Goal: Task Accomplishment & Management: Use online tool/utility

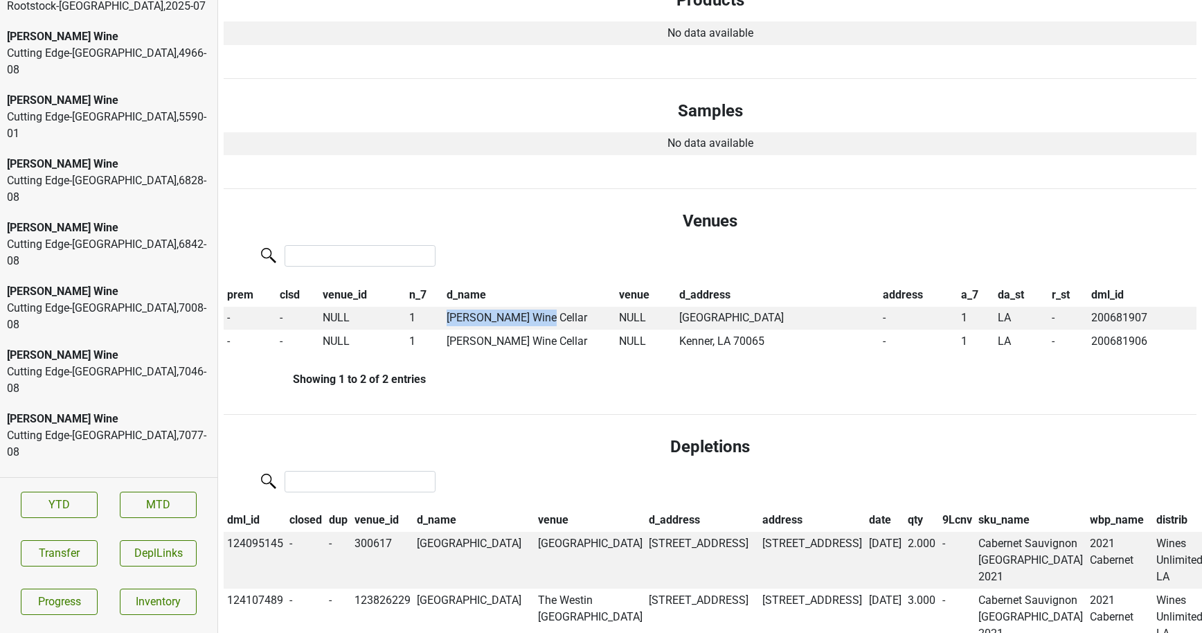
scroll to position [2677, 0]
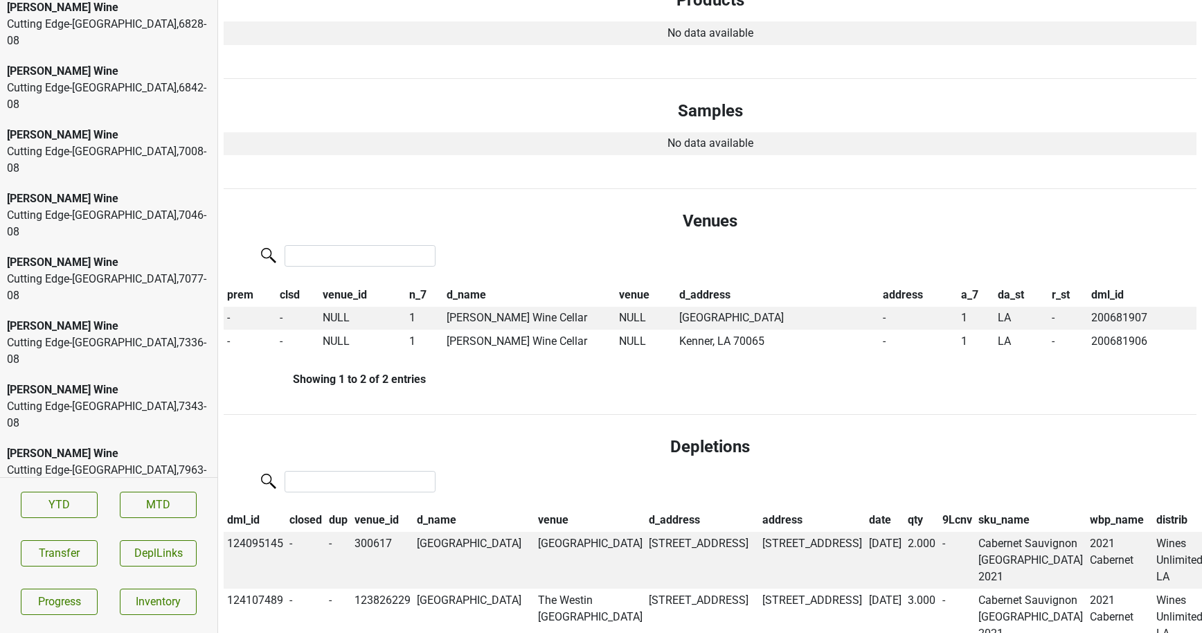
click at [126, 620] on div "Salveto , 2025 - 07" at bounding box center [109, 628] width 204 height 17
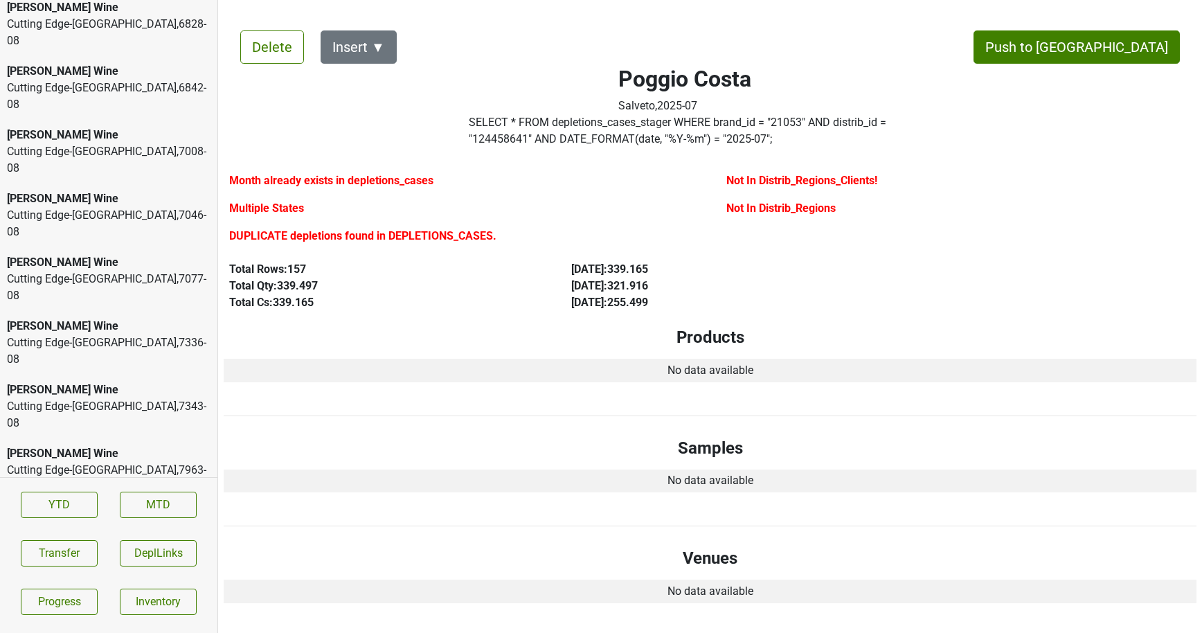
click at [138, 556] on div "Natterjack" at bounding box center [109, 564] width 204 height 17
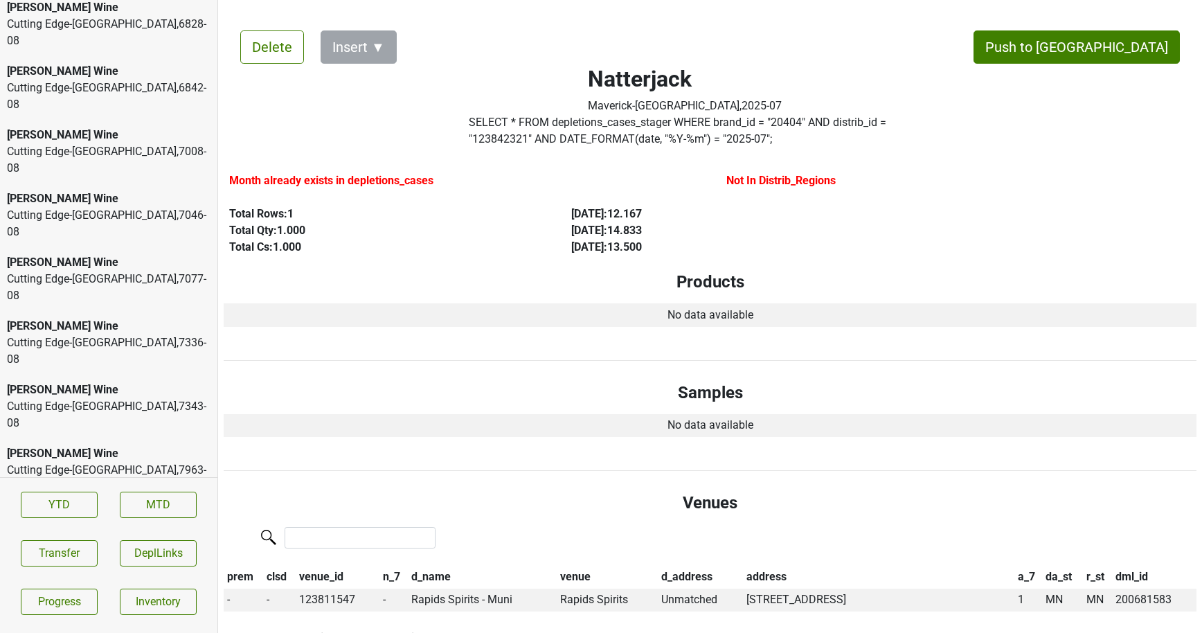
click at [128, 509] on div "[PERSON_NAME] Wine" at bounding box center [109, 517] width 204 height 17
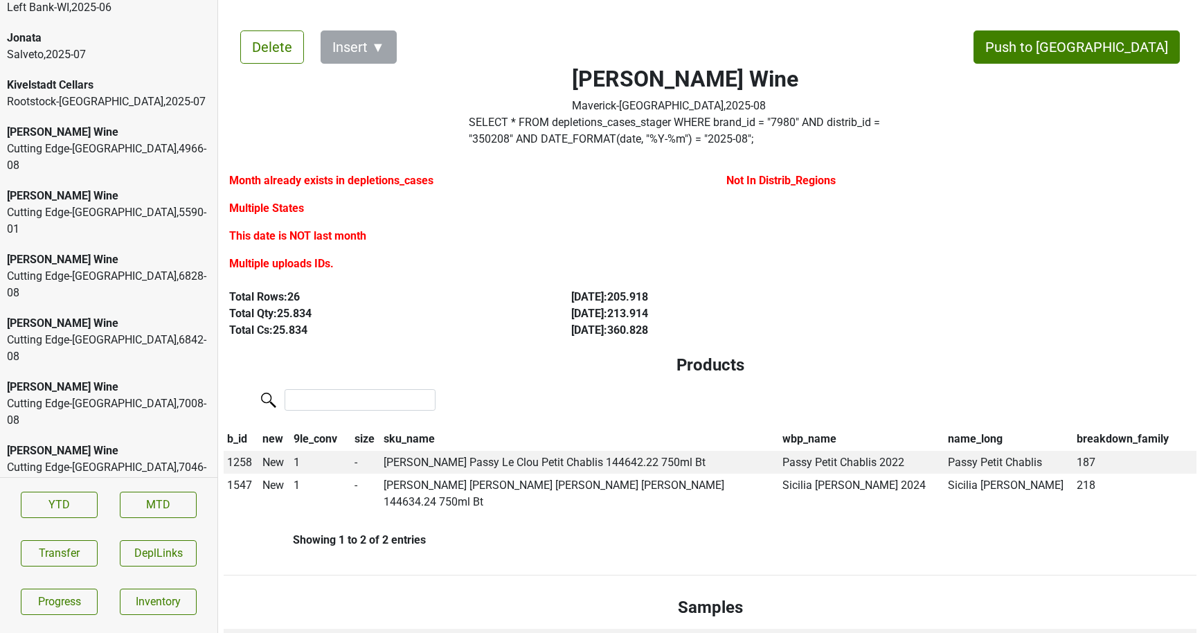
scroll to position [2420, 0]
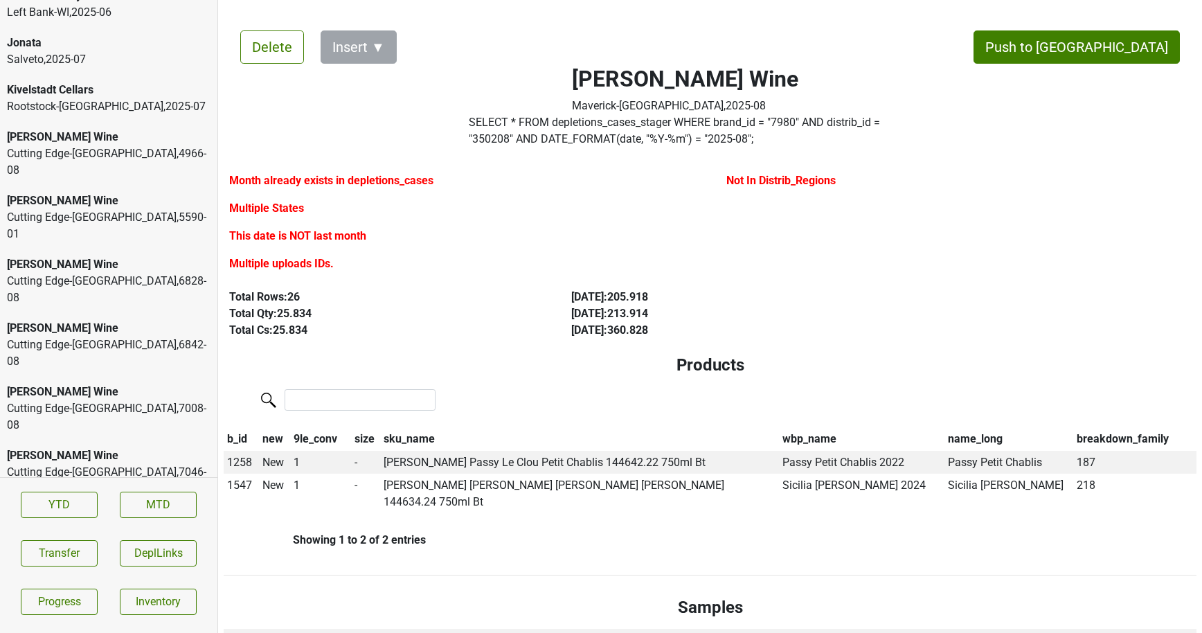
click at [136, 149] on div "Cutting Edge-OH , 4966 - 08" at bounding box center [109, 161] width 204 height 33
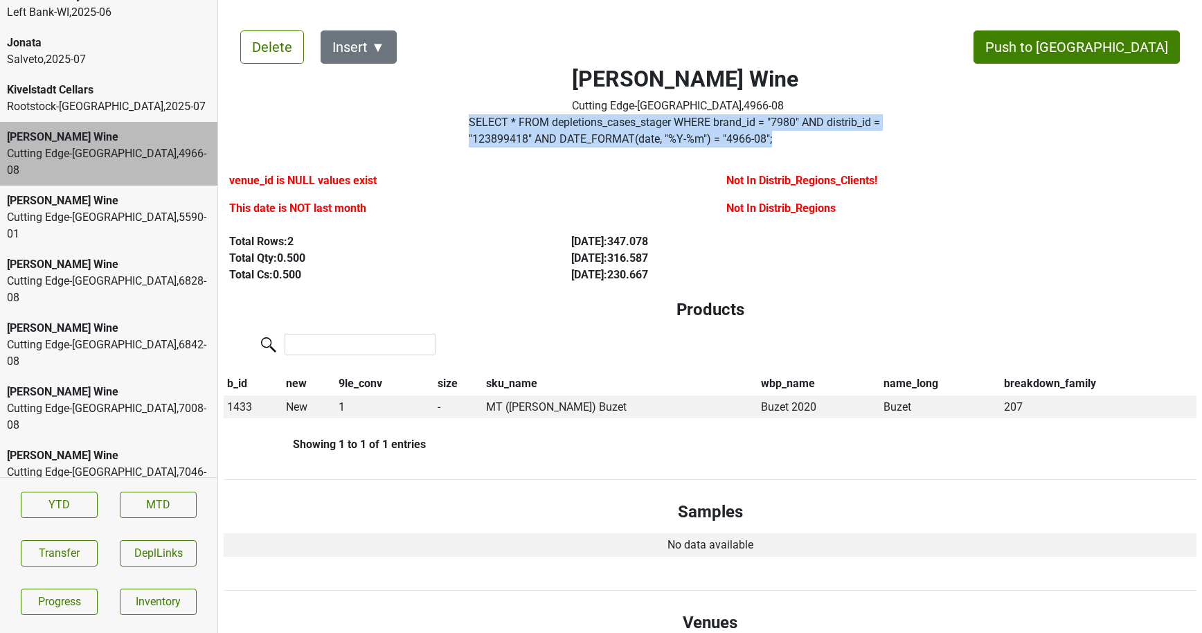
drag, startPoint x: 737, startPoint y: 140, endPoint x: 450, endPoint y: 115, distance: 287.7
click at [450, 115] on div "Mary Taylor Wine Cutting Edge-OH , 4966 - 08 SELECT * FROM depletions_cases_sta…" at bounding box center [684, 83] width 543 height 139
copy div "SELECT * FROM depletions_cases_stager WHERE brand_id = " 7980 " AND distrib_id …"
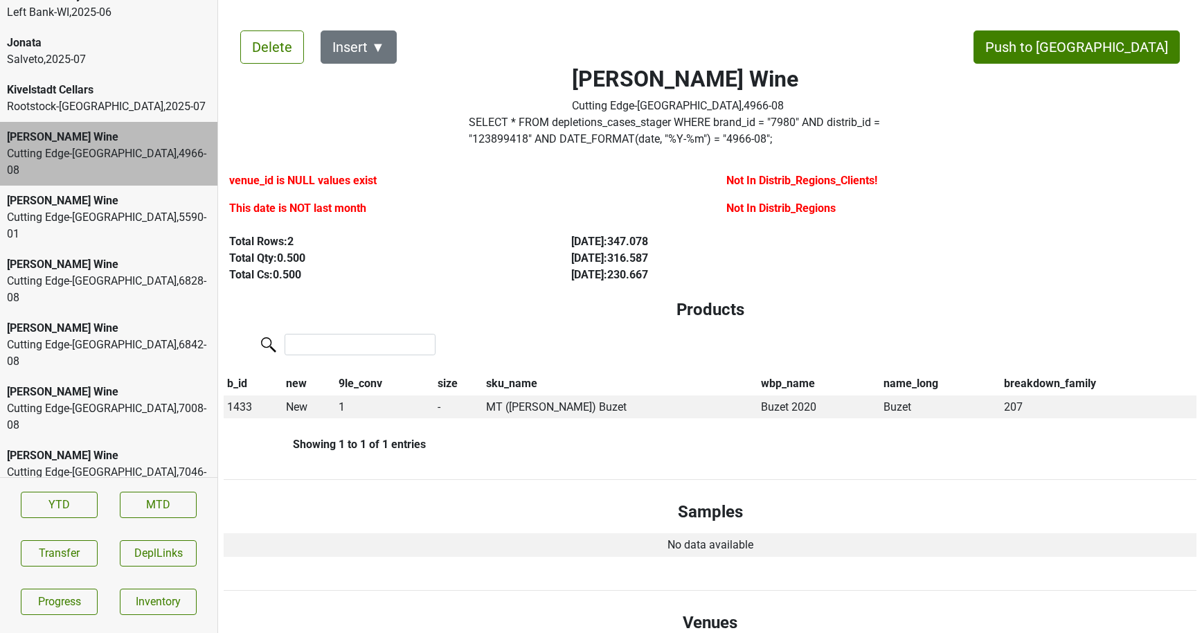
click at [80, 48] on div "Jonata" at bounding box center [109, 43] width 204 height 17
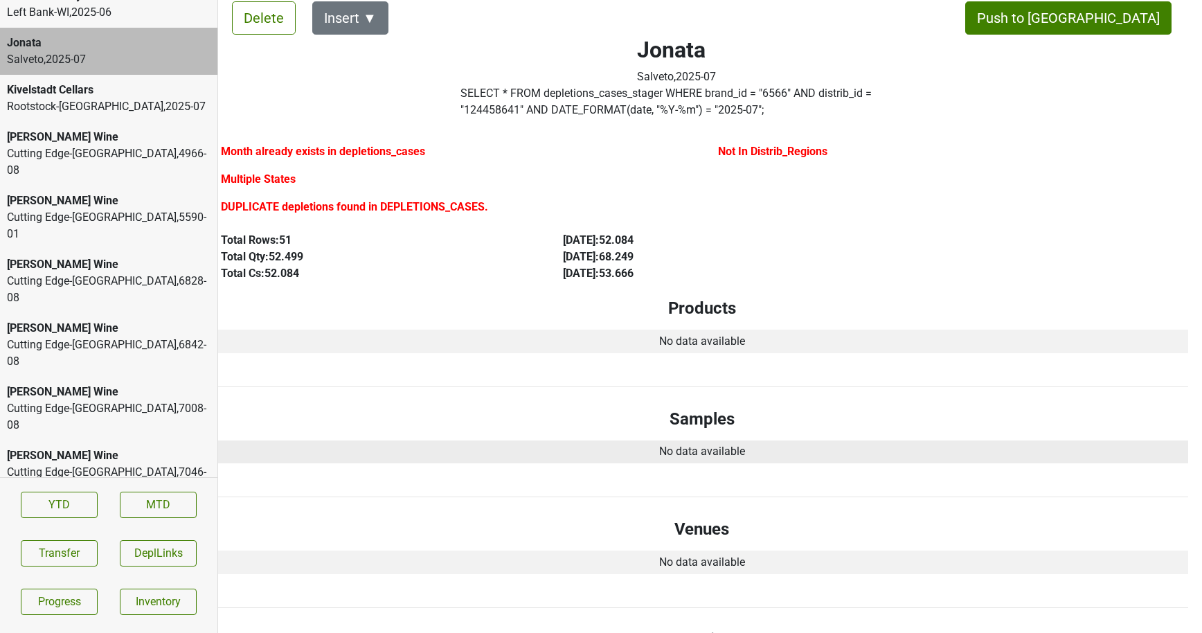
scroll to position [28, 8]
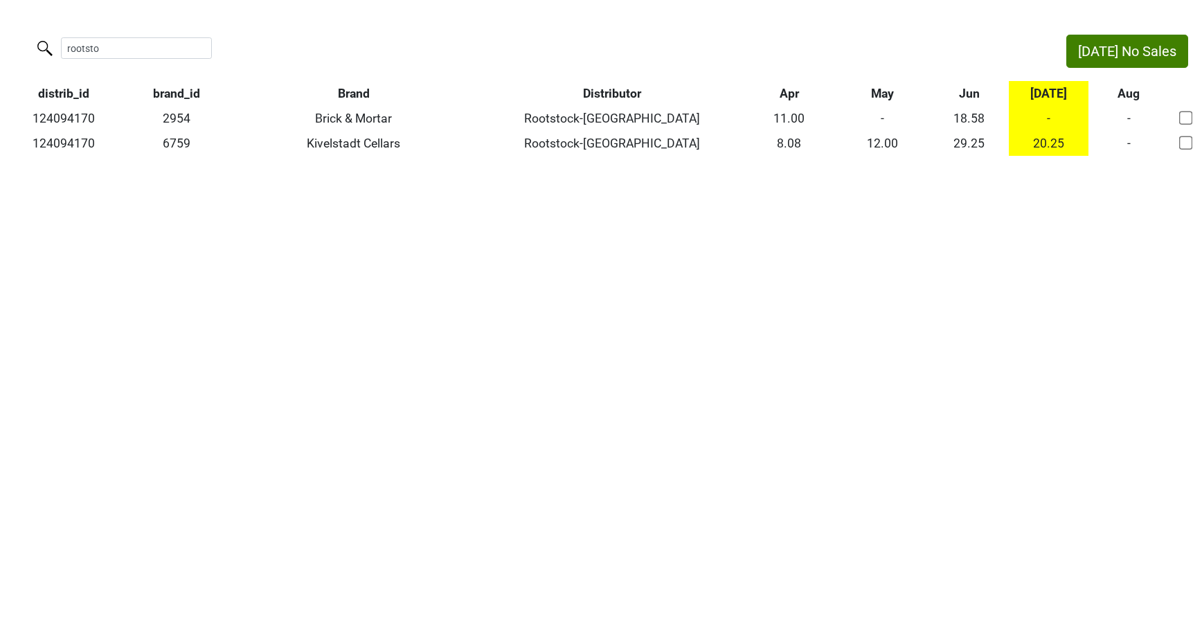
drag, startPoint x: 103, startPoint y: 53, endPoint x: -11, endPoint y: 42, distance: 114.8
click at [0, 42] on html "Jul No Sales rootsto distrib_id brand_id Brand Distributor Apr May Jun Jul Aug …" at bounding box center [601, 95] width 1202 height 190
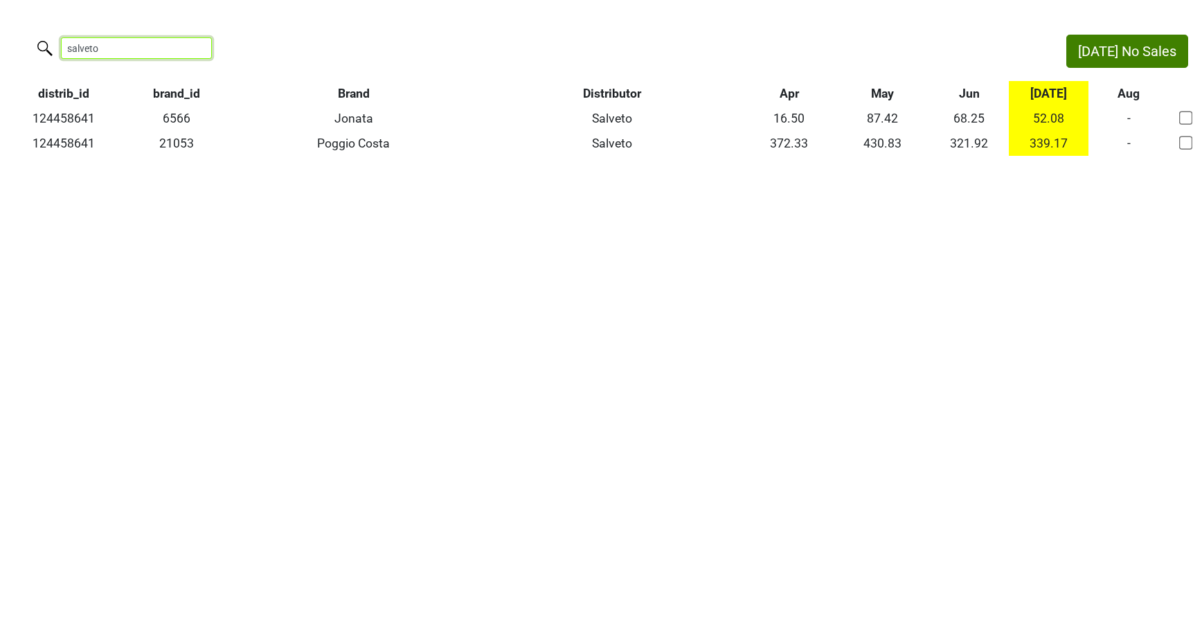
drag, startPoint x: 126, startPoint y: 42, endPoint x: -3, endPoint y: 41, distance: 129.4
click at [0, 41] on html "Jul No Sales salveto distrib_id brand_id Brand Distributor Apr May Jun Jul Aug …" at bounding box center [601, 95] width 1202 height 190
type input "rootstock"
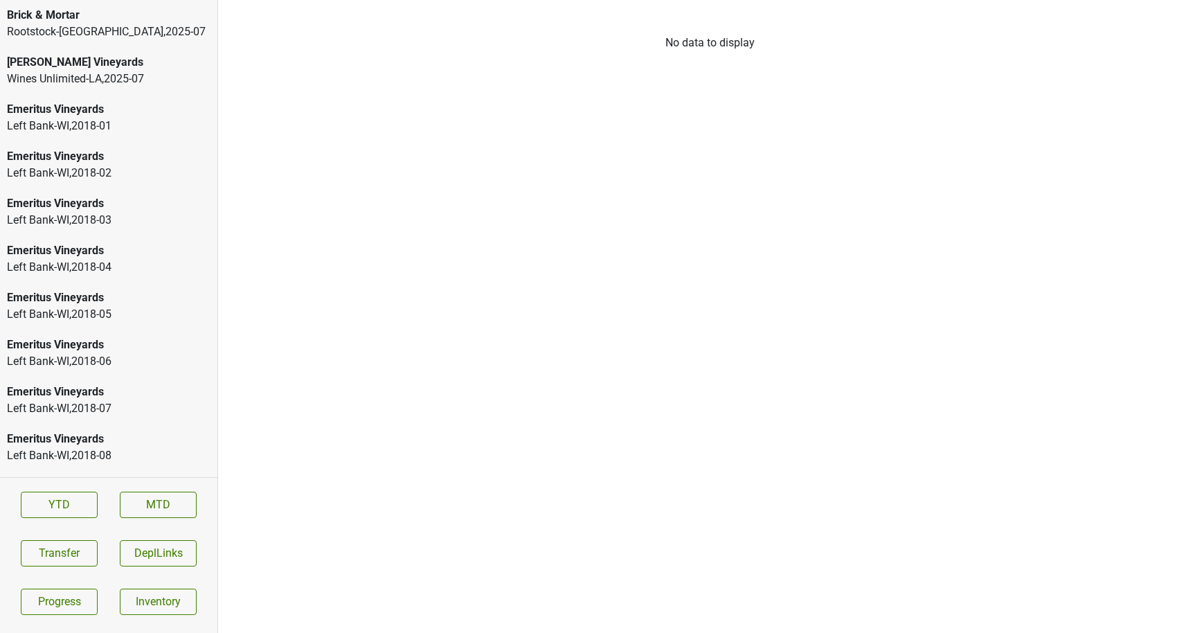
click at [149, 71] on div "Wines Unlimited-LA , 2025 - 07" at bounding box center [109, 79] width 204 height 17
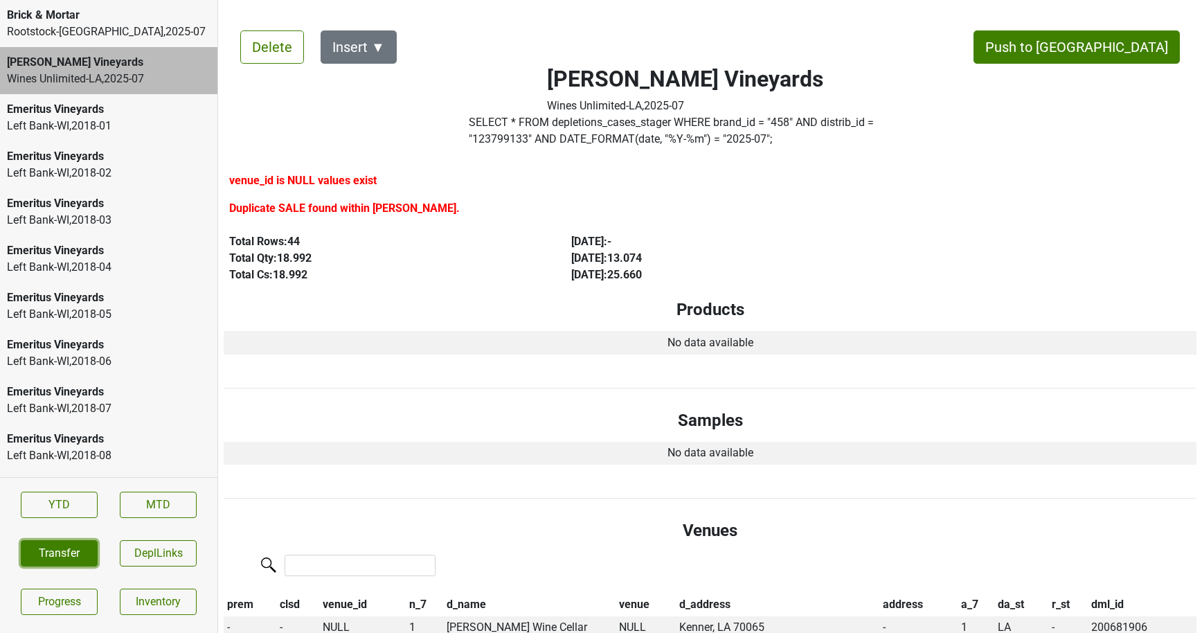
click at [80, 547] on button "Transfer" at bounding box center [59, 553] width 77 height 26
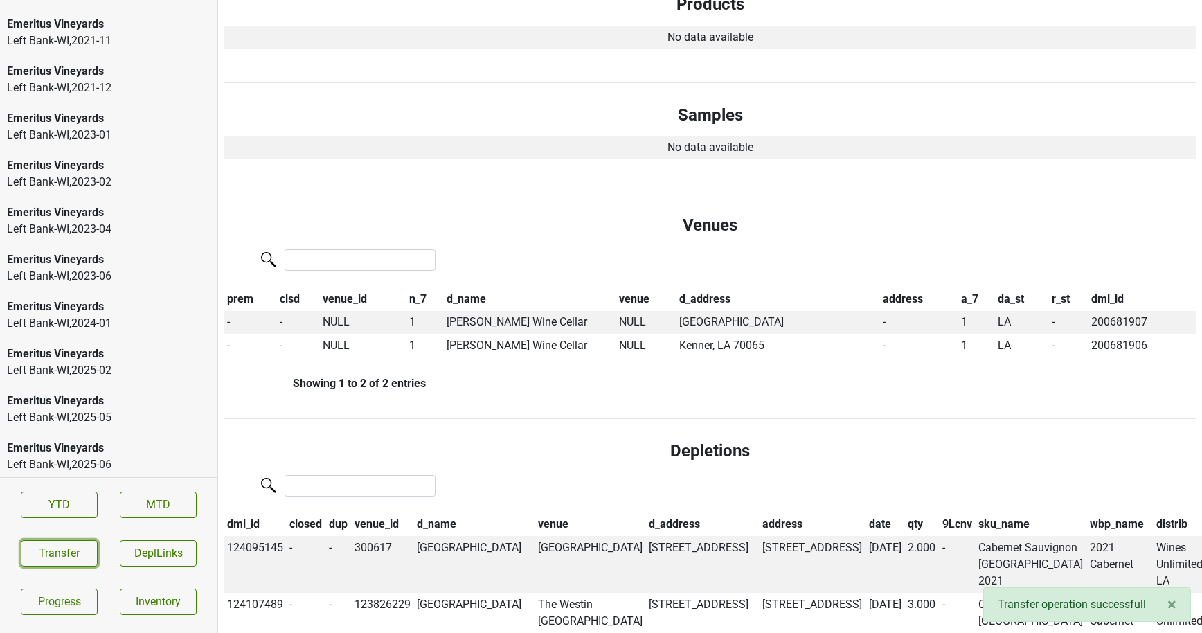
scroll to position [2677, 0]
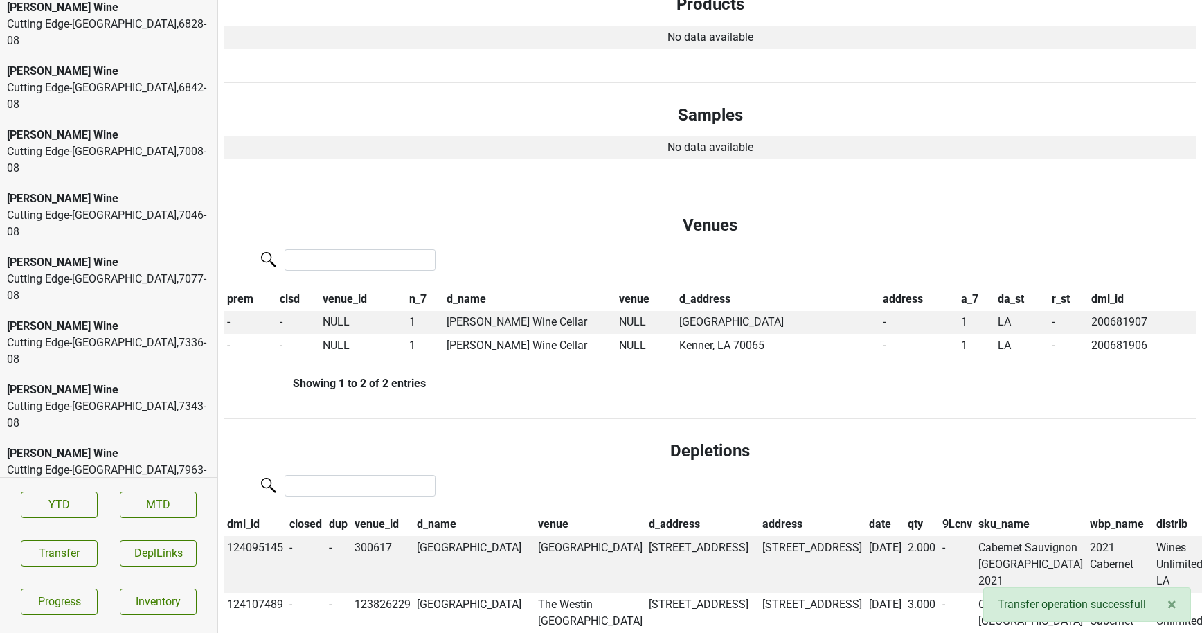
click at [66, 620] on div "Salveto , 2025 - 07" at bounding box center [109, 628] width 204 height 17
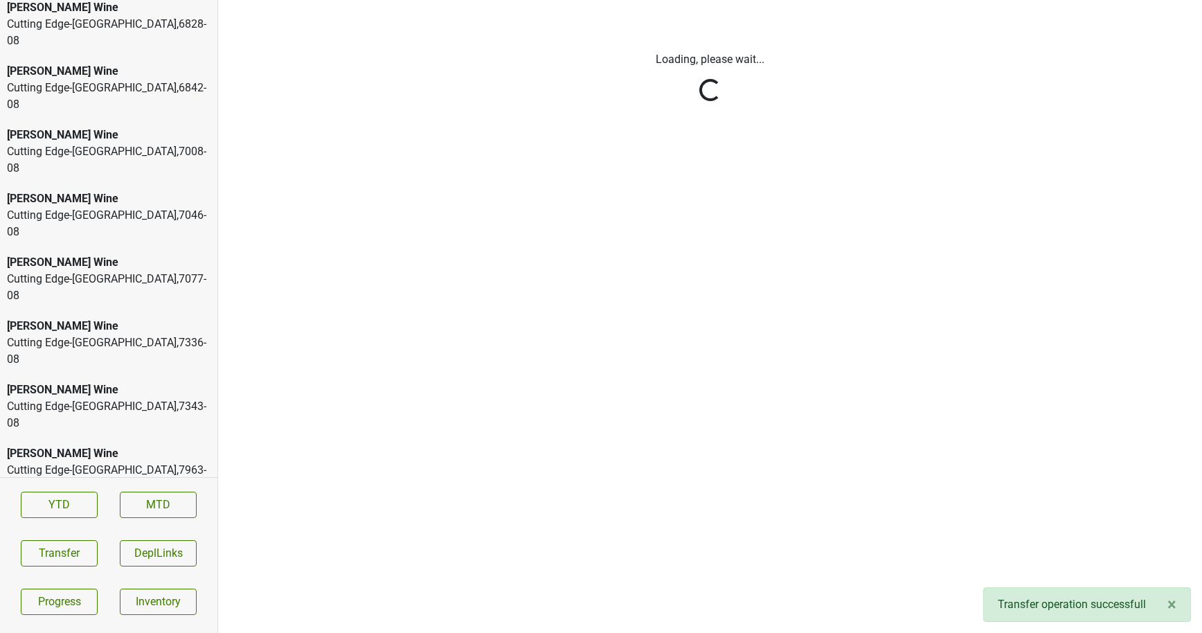
scroll to position [0, 0]
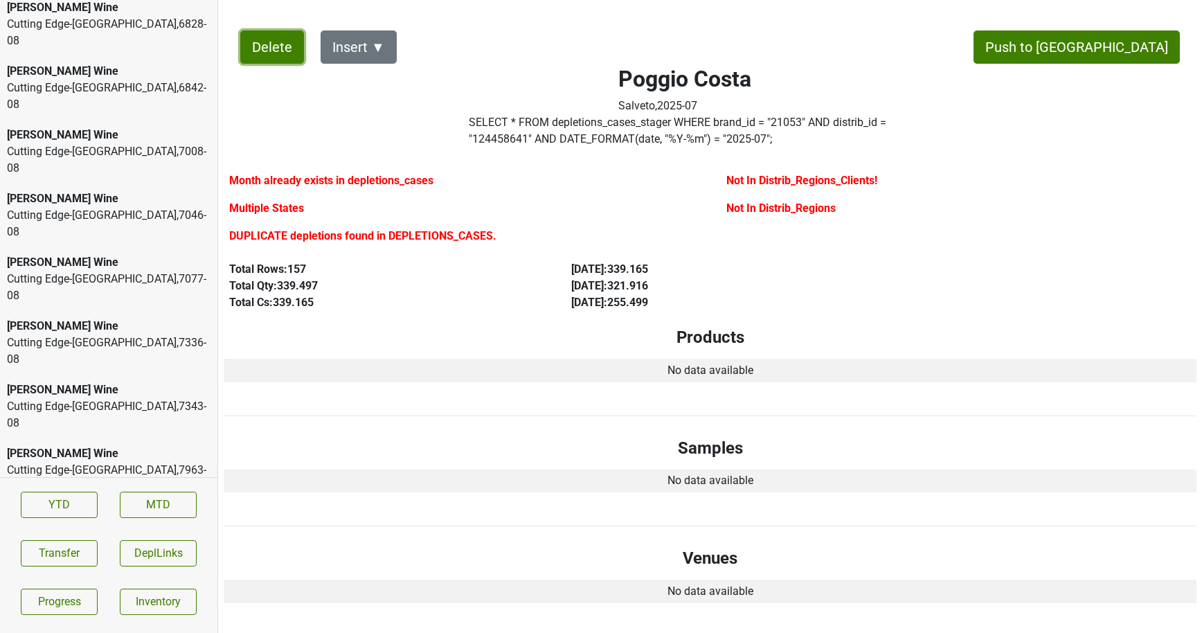
click at [266, 44] on button "Delete" at bounding box center [272, 46] width 64 height 33
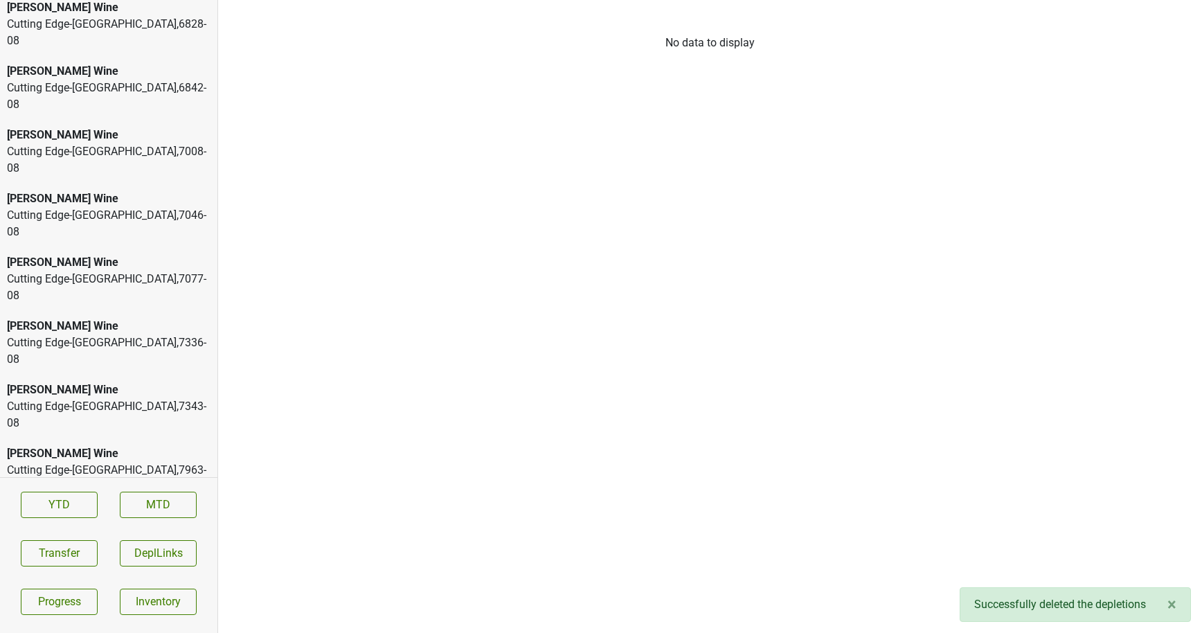
scroll to position [2630, 0]
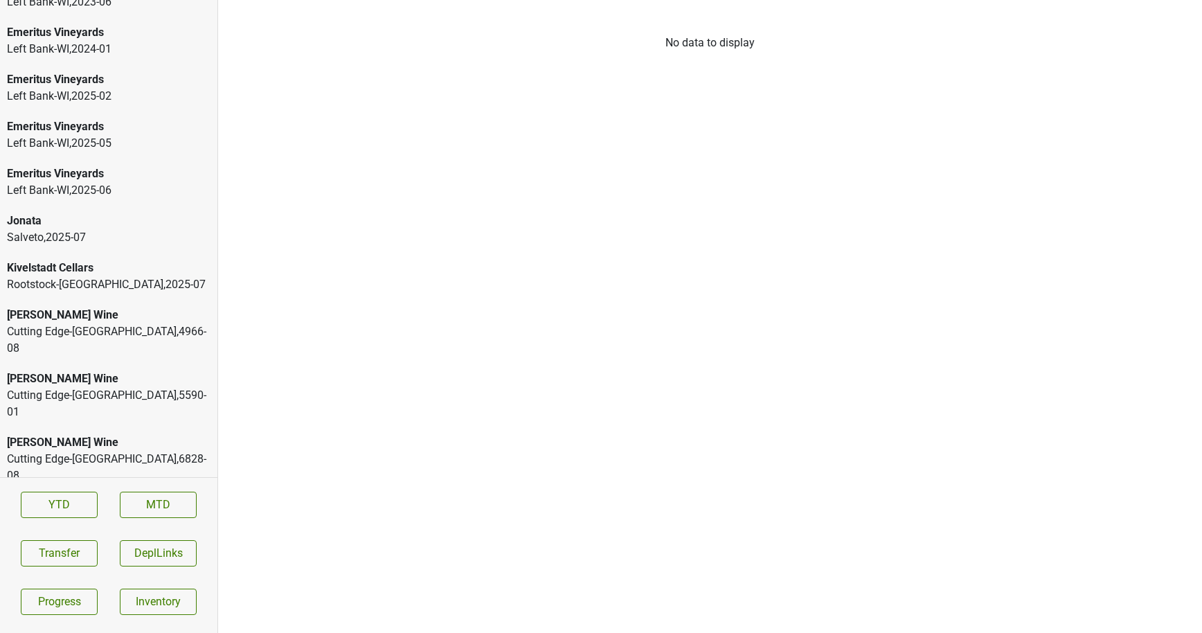
scroll to position [2630, 0]
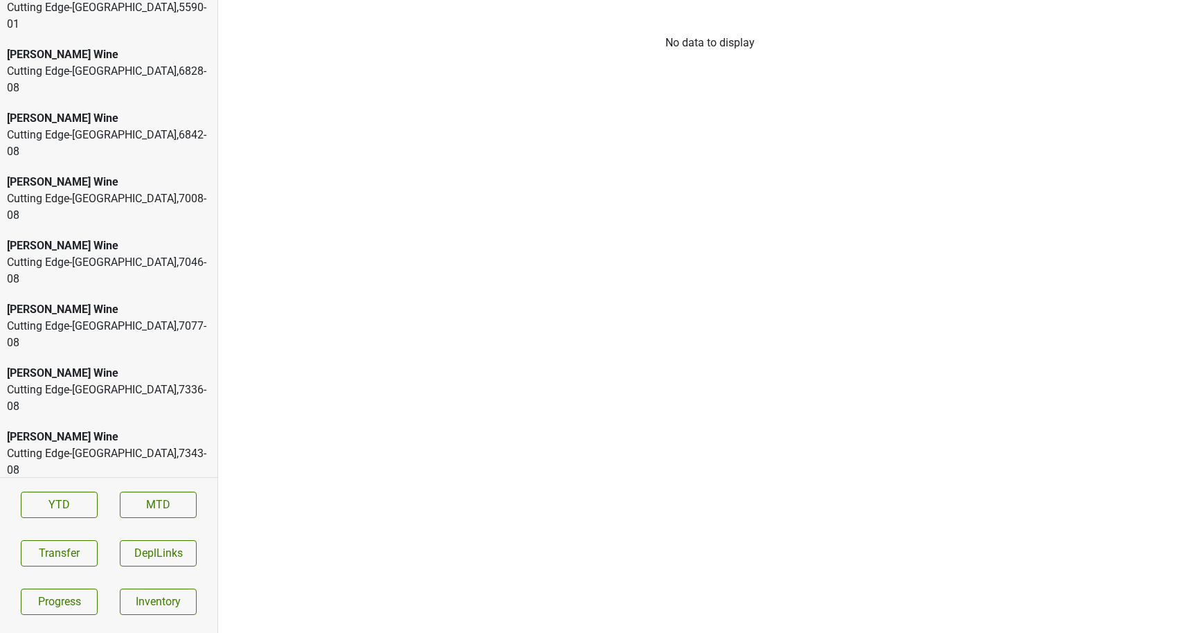
click at [116, 318] on div "Cutting Edge-OH , 7077 - 08" at bounding box center [109, 334] width 204 height 33
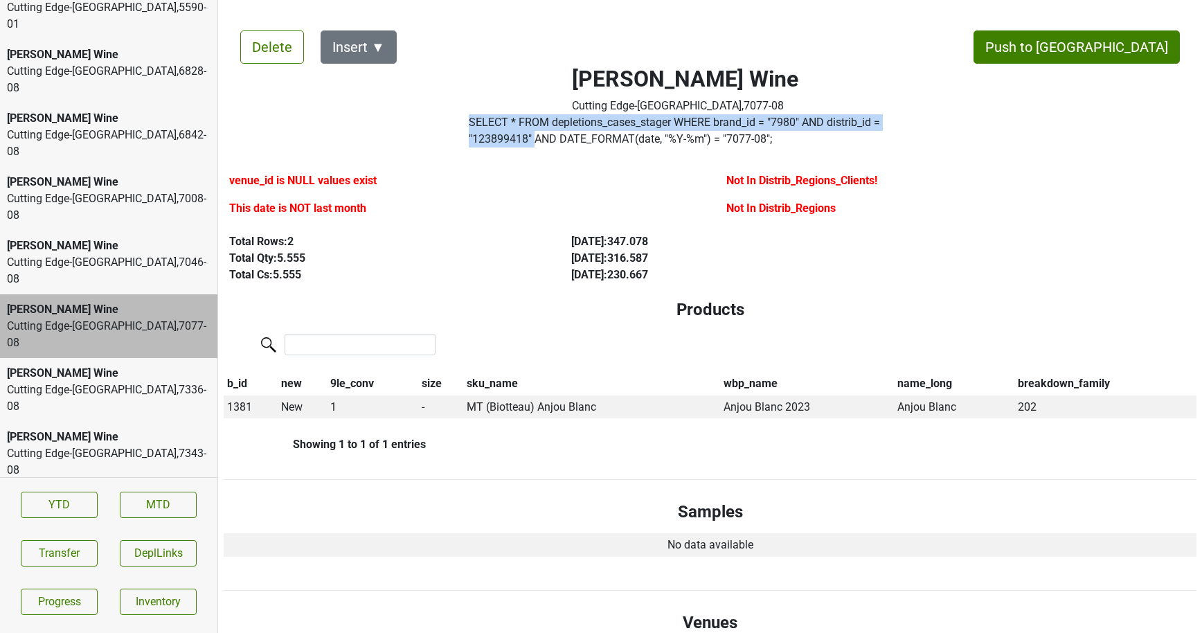
drag, startPoint x: 959, startPoint y: 123, endPoint x: 426, endPoint y: 125, distance: 533.7
click at [426, 125] on div "Mary Taylor Wine Cutting Edge-OH , 7077 - 08 SELECT * FROM depletions_cases_sta…" at bounding box center [684, 83] width 543 height 139
copy div "SELECT * FROM depletions_cases_stager WHERE brand_id = " 7980 " AND distrib_id …"
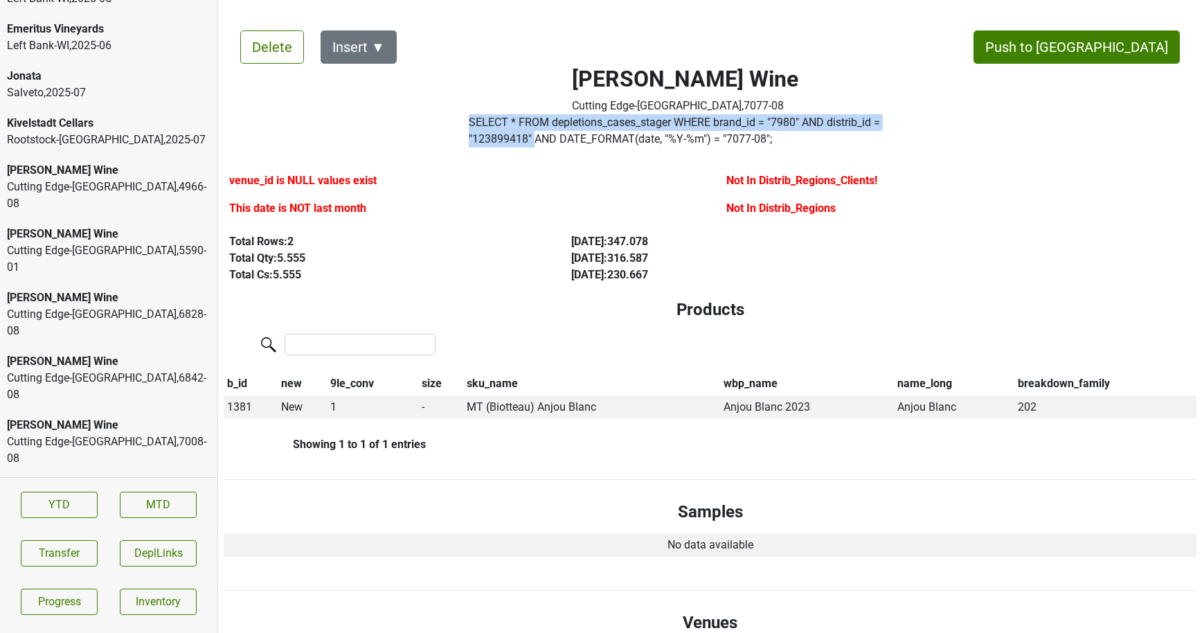
scroll to position [2333, 0]
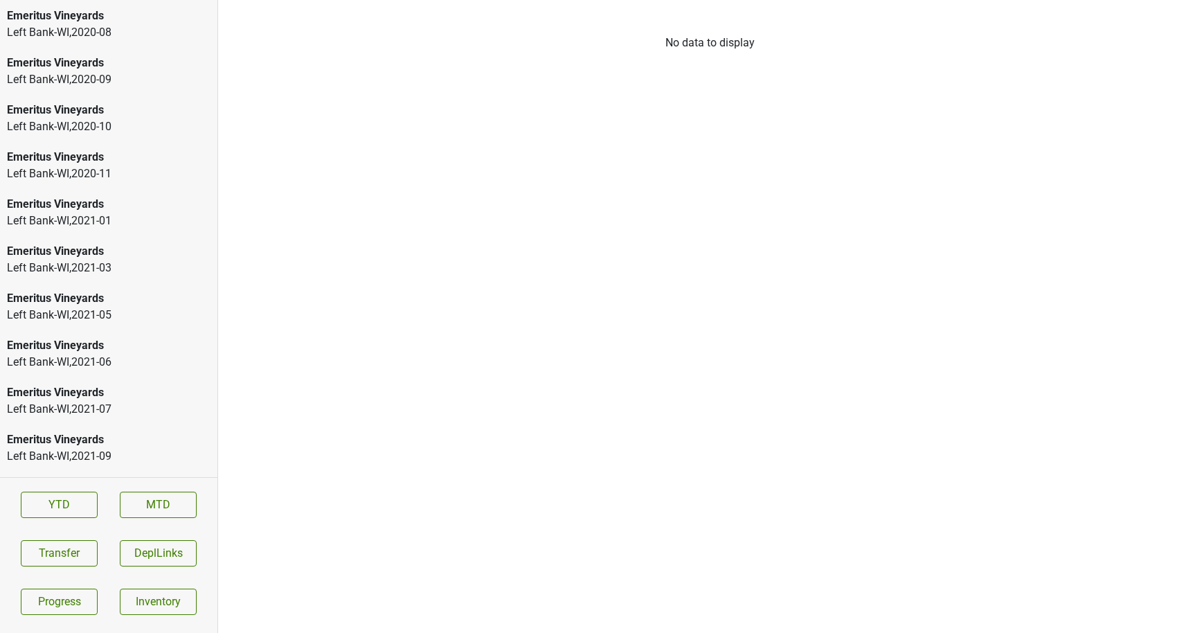
scroll to position [2159, 0]
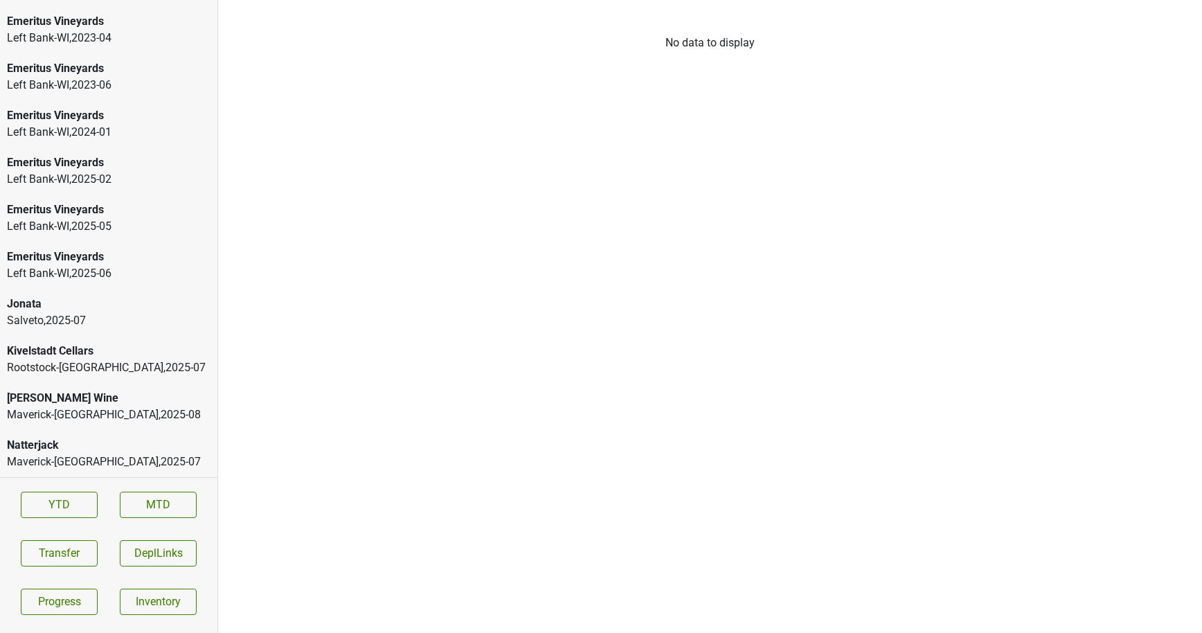
click at [62, 356] on div "Kivelstadt Cellars" at bounding box center [109, 351] width 204 height 17
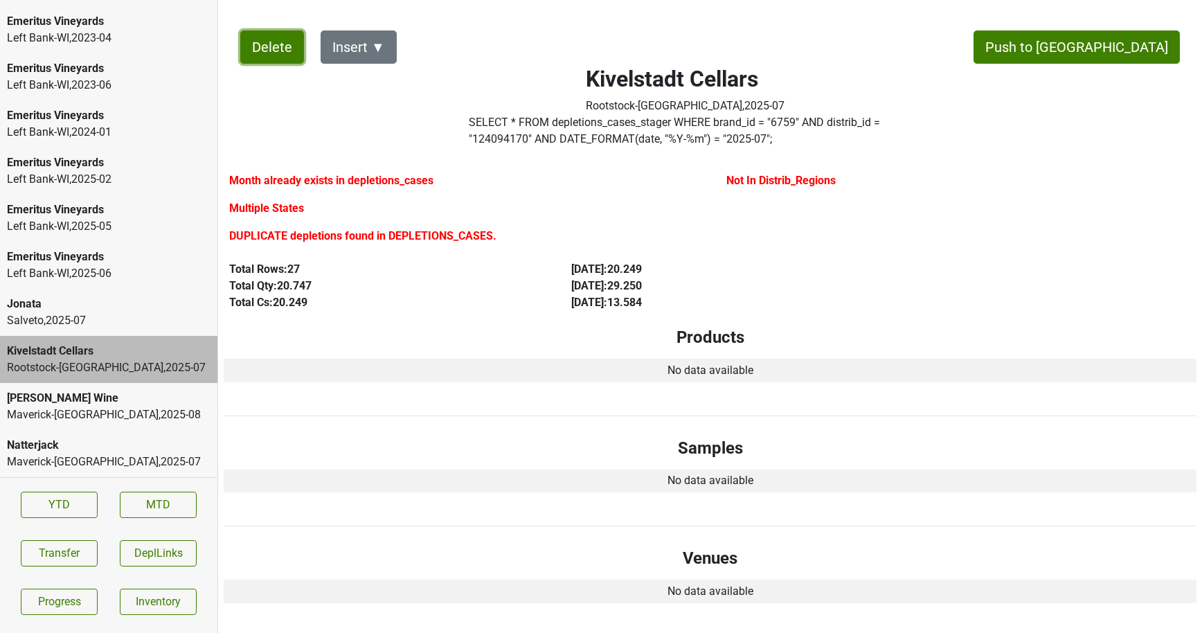
click at [273, 54] on button "Delete" at bounding box center [272, 46] width 64 height 33
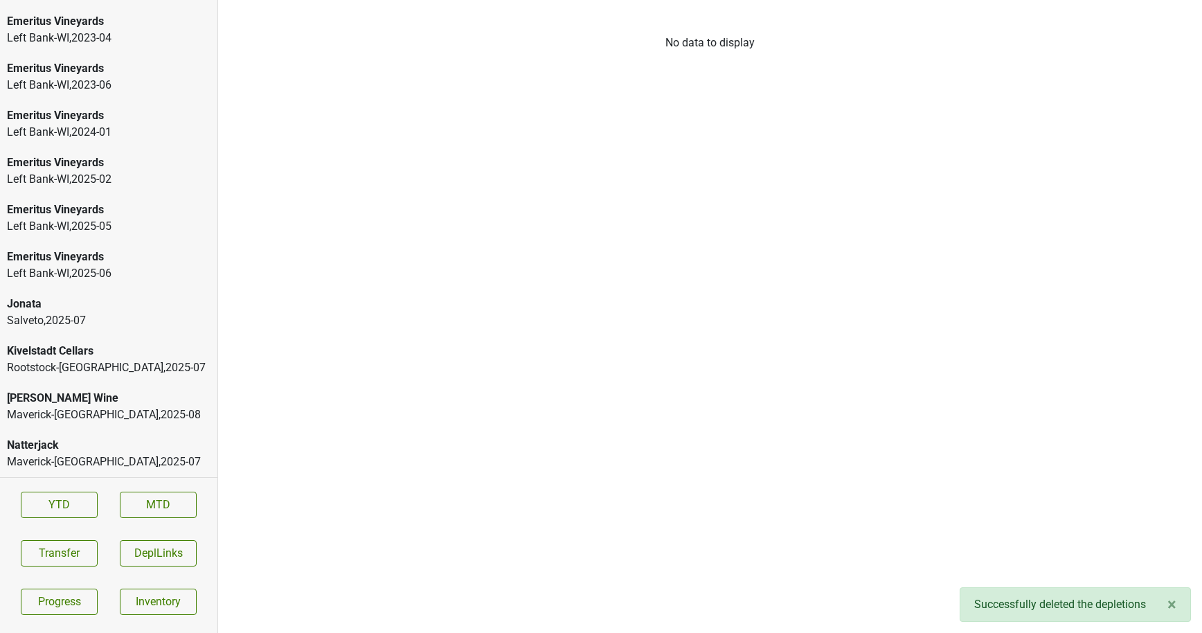
scroll to position [2112, 0]
click at [119, 353] on div "Jonata" at bounding box center [109, 351] width 204 height 17
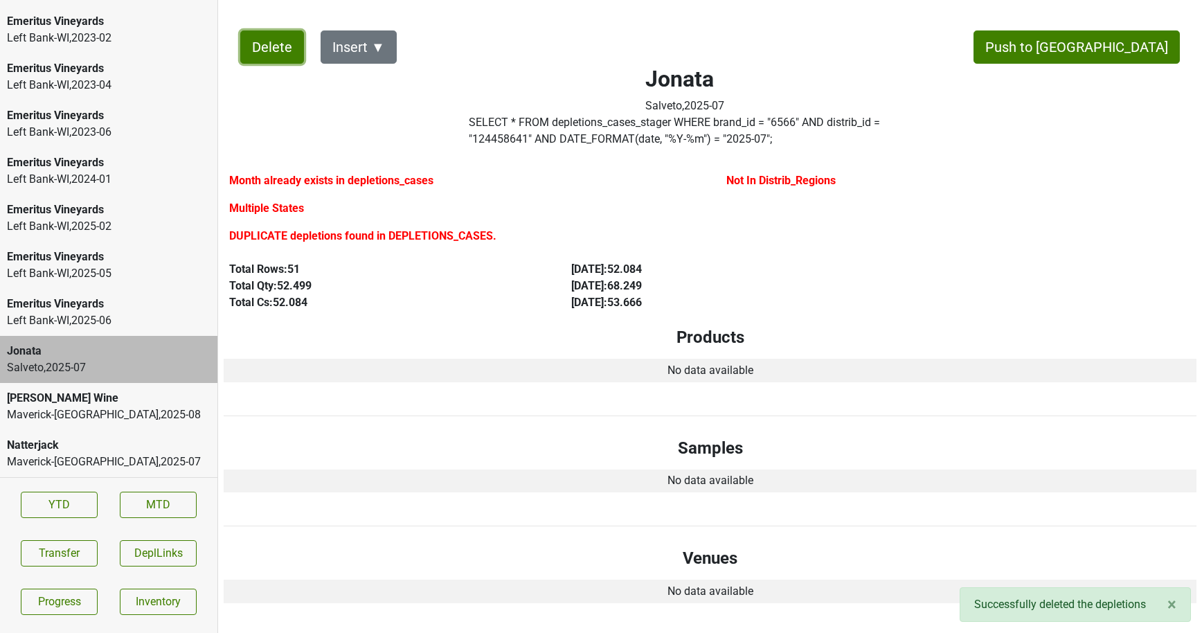
click at [267, 43] on button "Delete" at bounding box center [272, 46] width 64 height 33
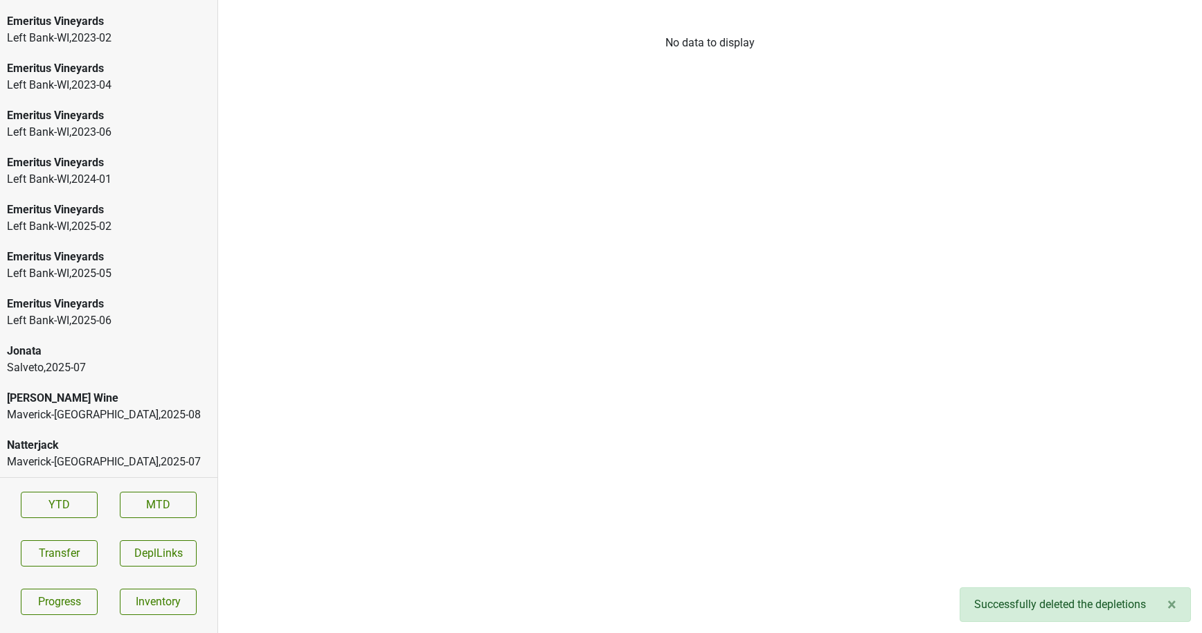
scroll to position [2065, 0]
click at [93, 413] on div "Maverick-TX , 2025 - 08" at bounding box center [109, 414] width 204 height 17
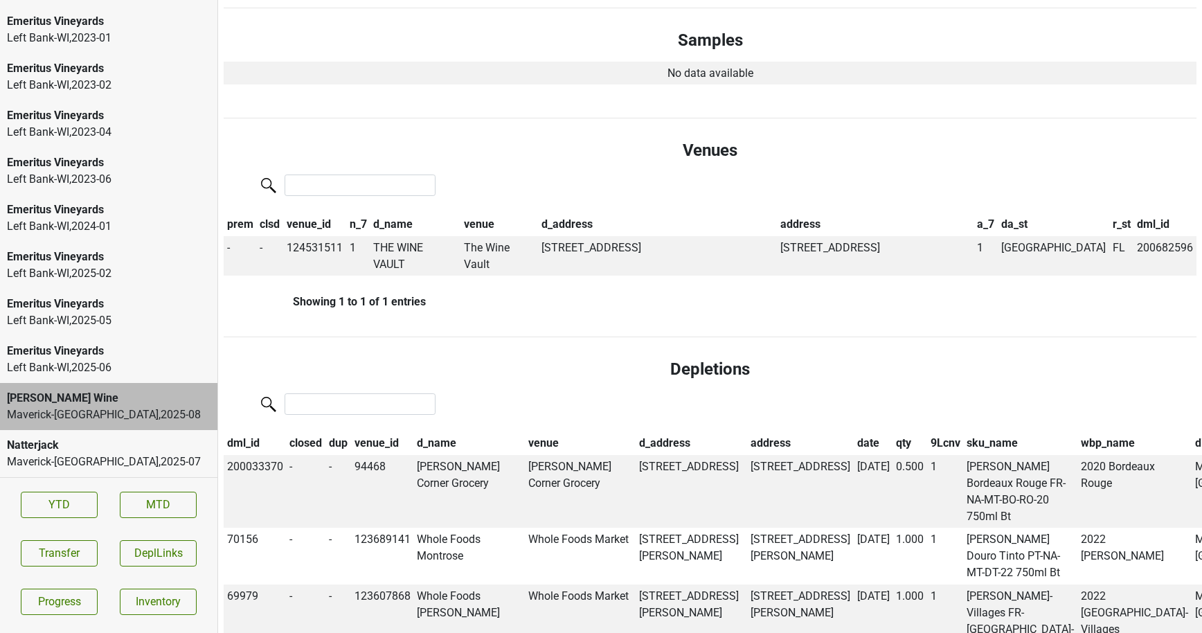
scroll to position [572, 0]
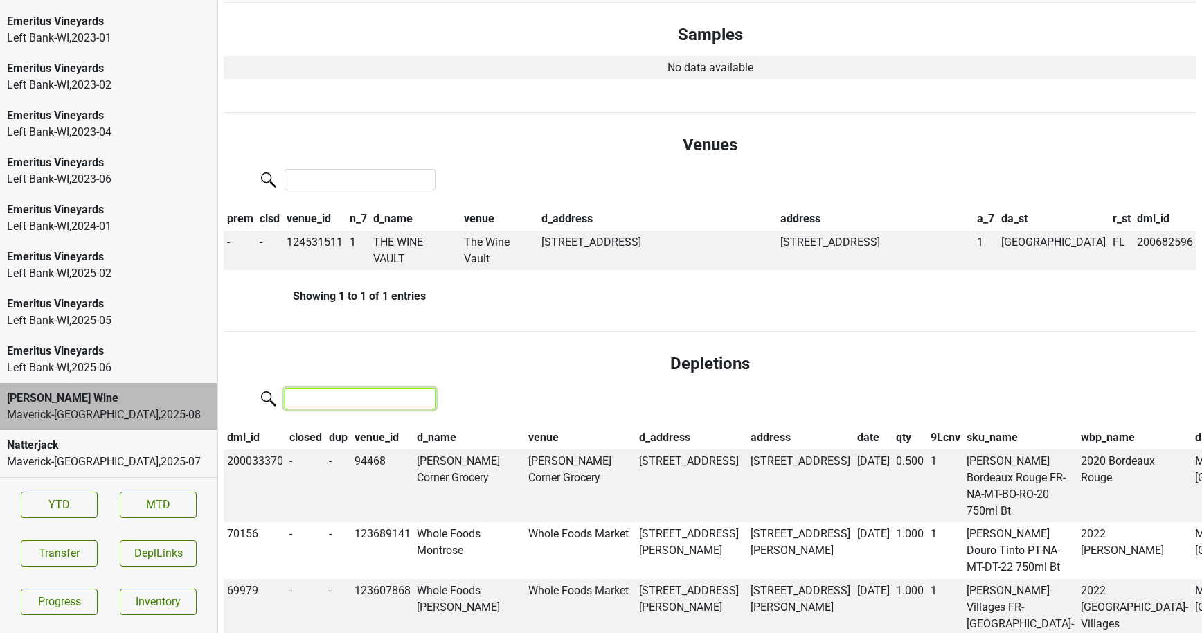
click at [350, 388] on input "search" at bounding box center [360, 398] width 151 height 21
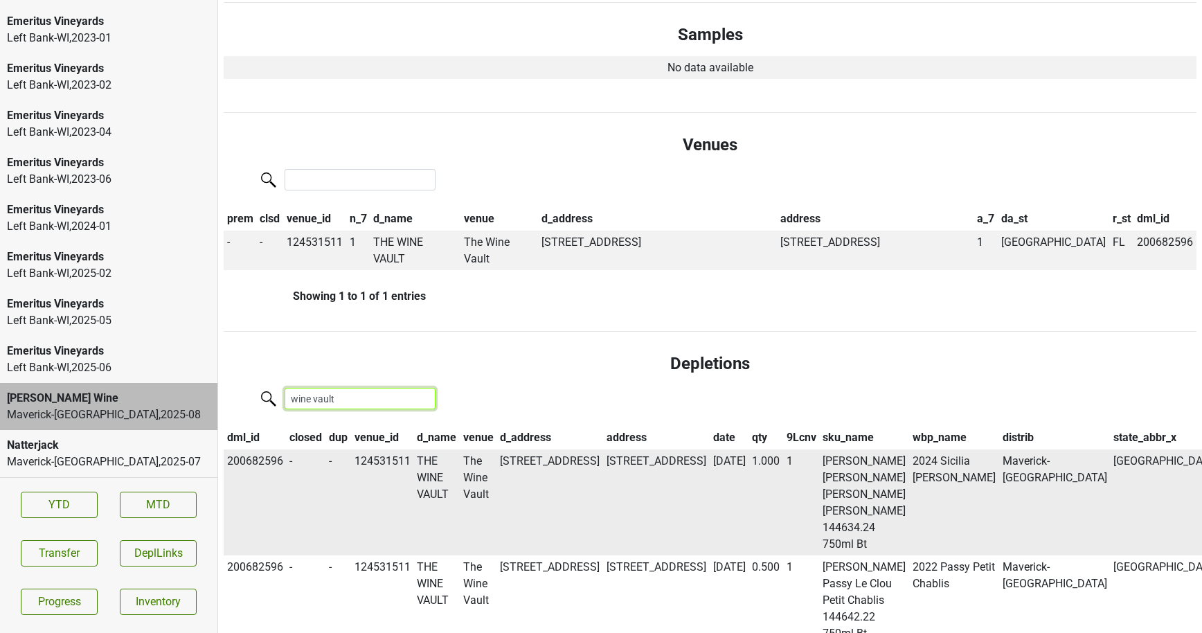
type input "wine vault"
click at [557, 449] on td "10112 MONTAGUE STREET, TAMPA, ZZ 33626" at bounding box center [550, 502] width 107 height 107
click at [577, 449] on td "10112 MONTAGUE STREET, TAMPA, ZZ 33626" at bounding box center [550, 502] width 107 height 107
drag, startPoint x: 593, startPoint y: 446, endPoint x: 534, endPoint y: 428, distance: 61.7
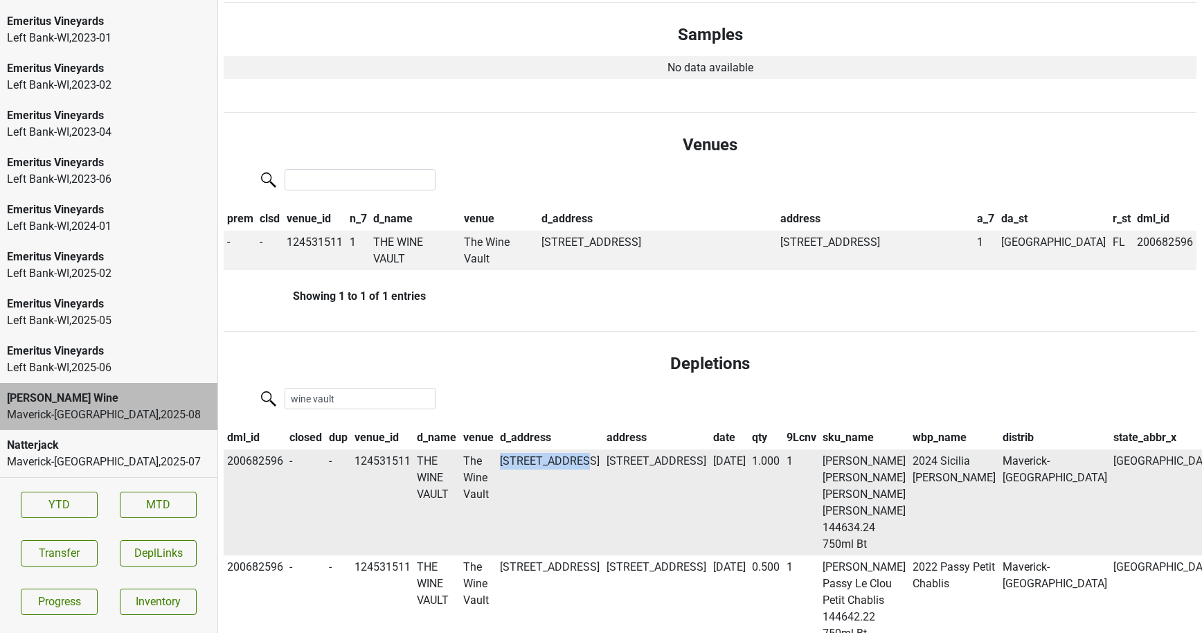
click at [534, 449] on td "10112 MONTAGUE STREET, TAMPA, ZZ 33626" at bounding box center [550, 502] width 107 height 107
copy td "10112 MONTAGUE"
click at [47, 548] on button "Transfer" at bounding box center [59, 553] width 77 height 26
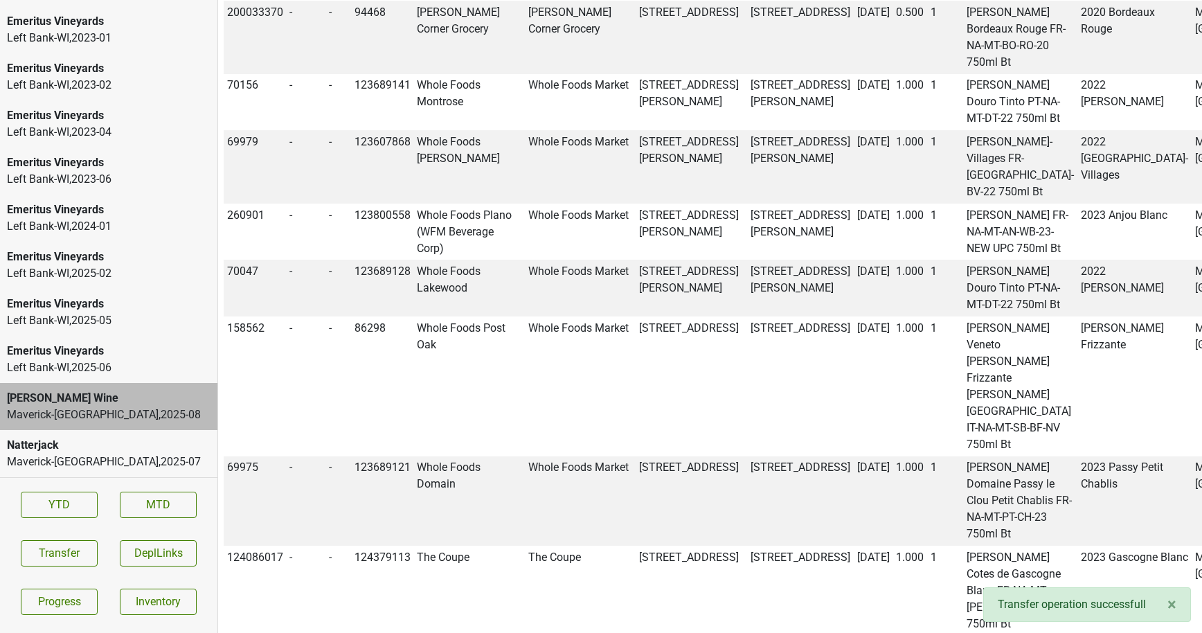
scroll to position [0, 0]
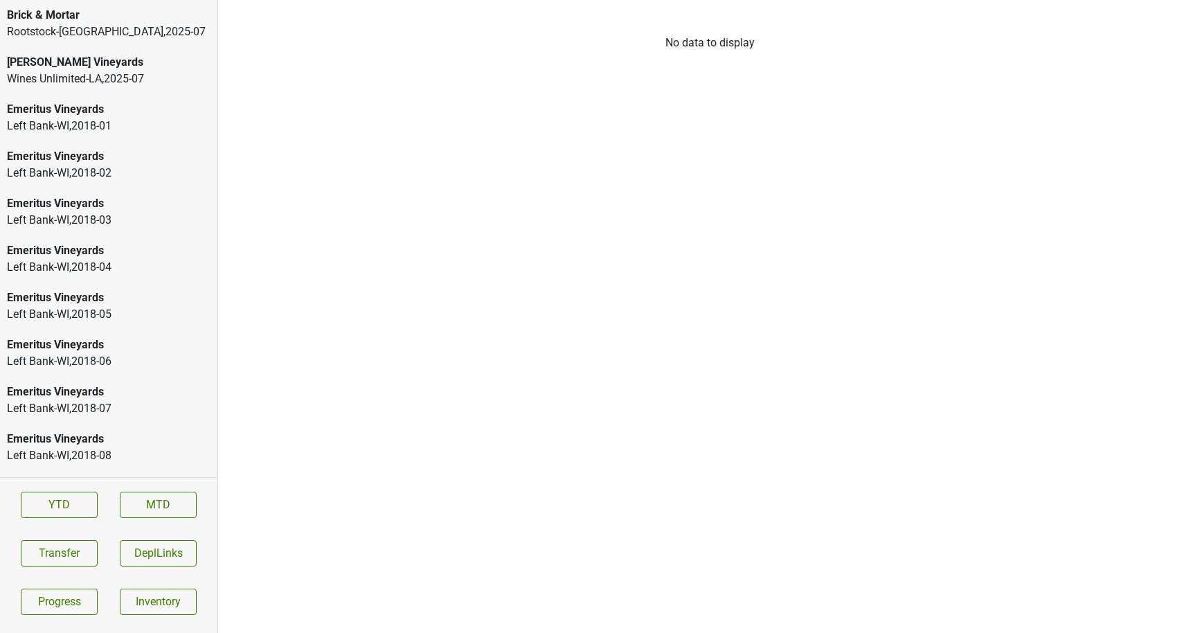
scroll to position [2112, 0]
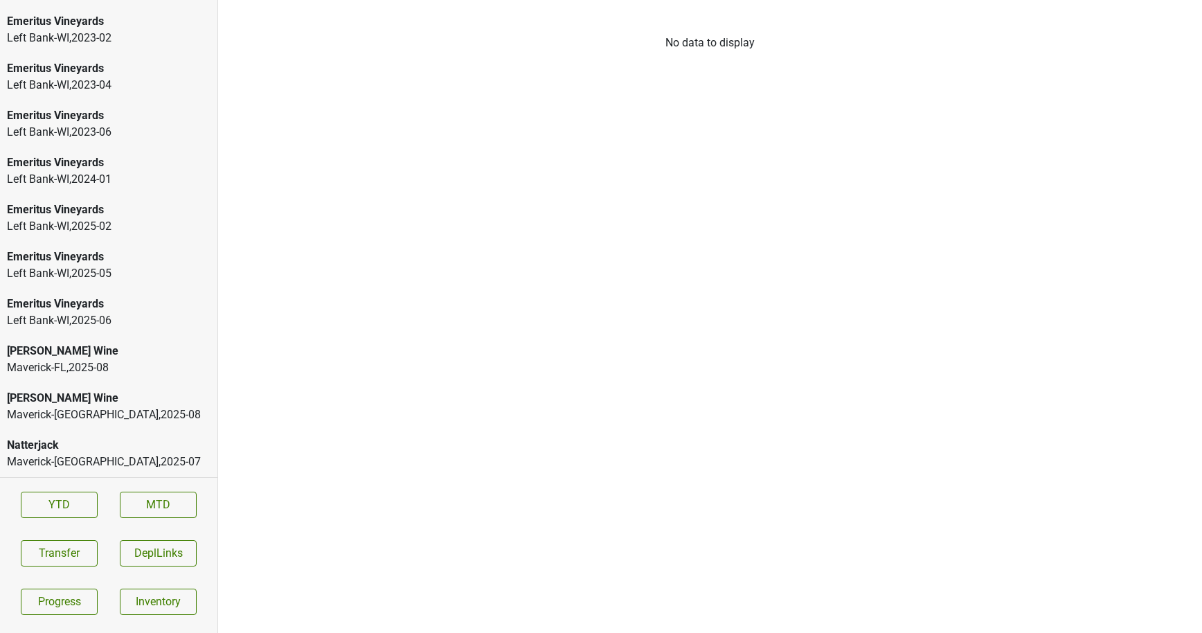
click at [109, 356] on div "Mary Taylor Wine" at bounding box center [109, 351] width 204 height 17
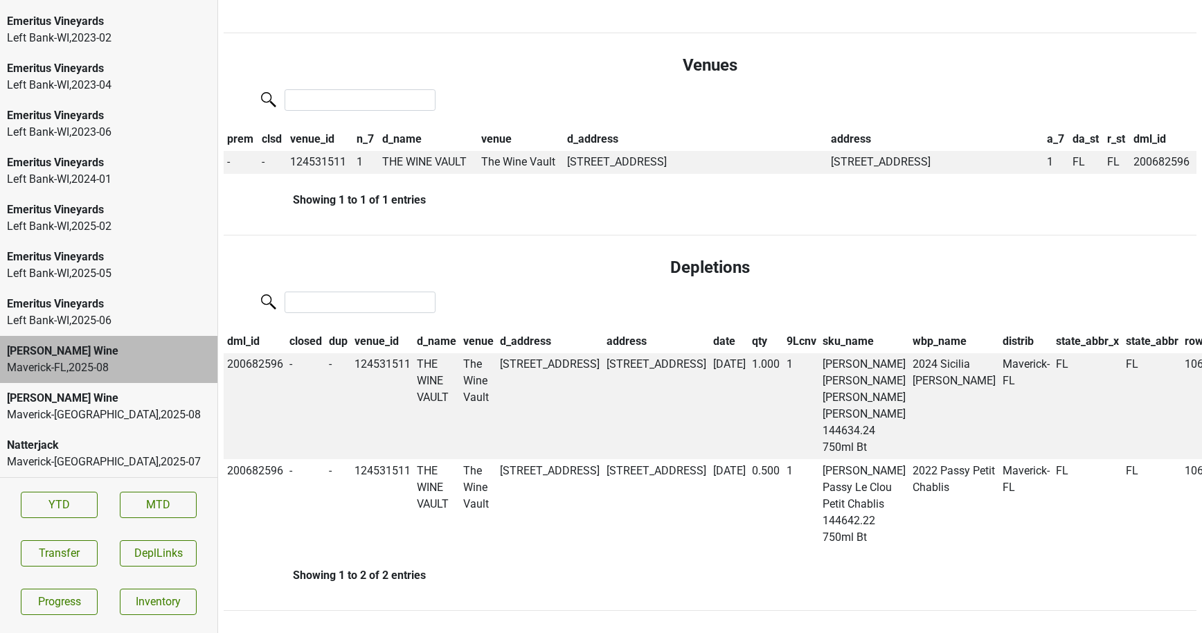
scroll to position [0, 0]
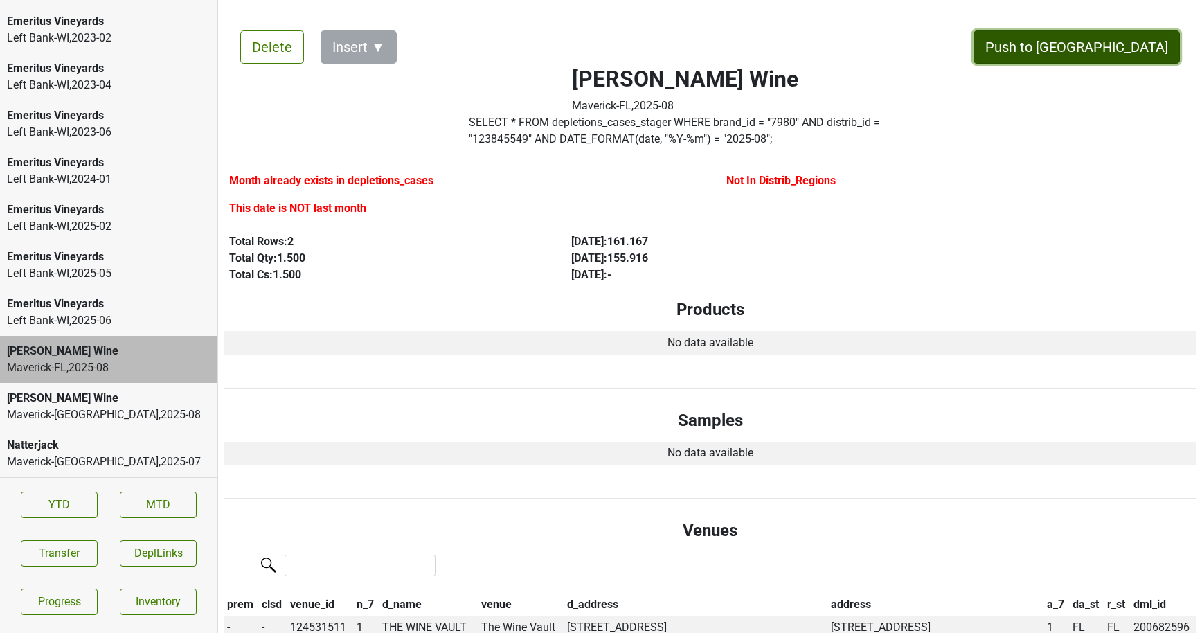
click at [1123, 55] on button "Push to [GEOGRAPHIC_DATA]" at bounding box center [1076, 46] width 206 height 33
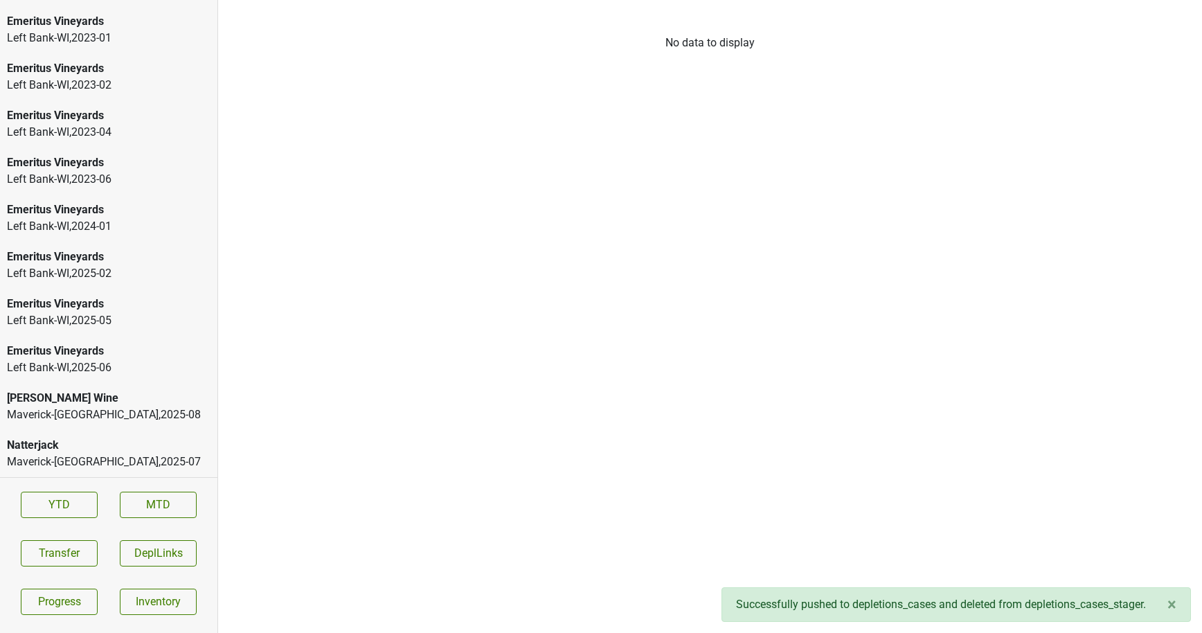
scroll to position [2065, 0]
click at [108, 400] on div "[PERSON_NAME] Wine" at bounding box center [109, 398] width 204 height 17
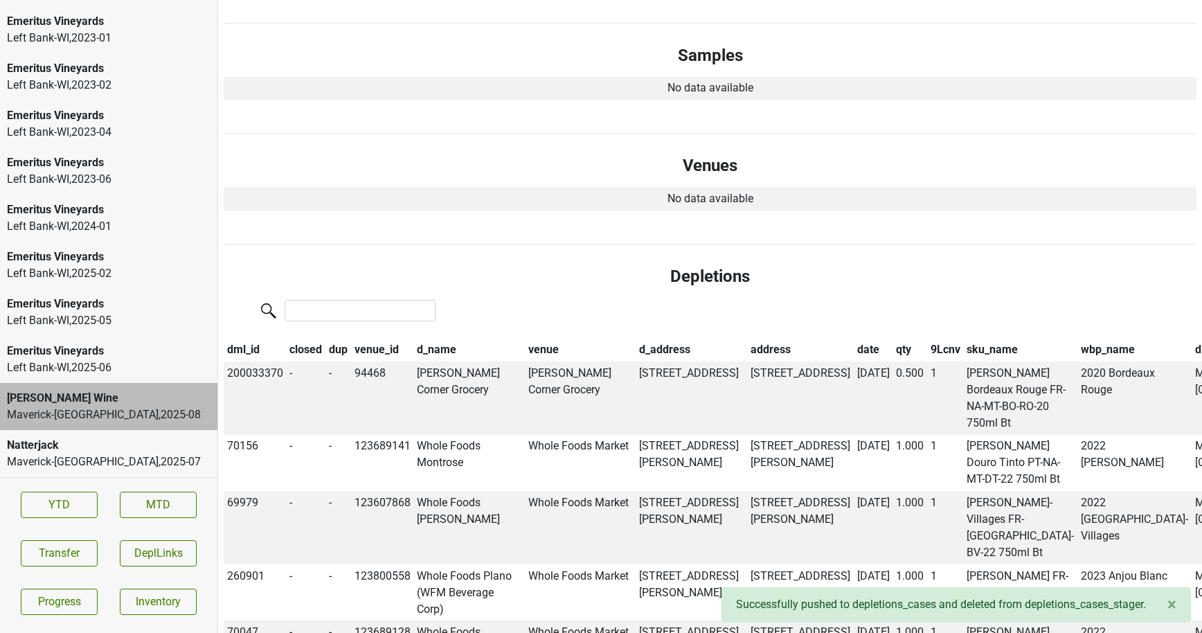
scroll to position [0, 0]
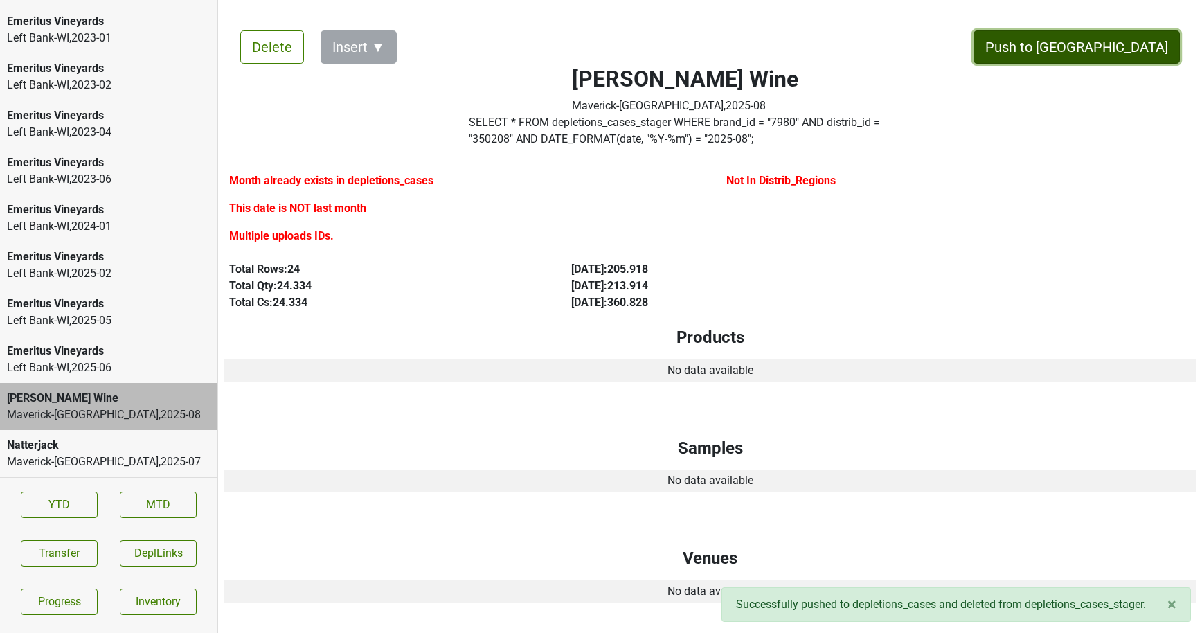
click at [1117, 57] on button "Push to DC" at bounding box center [1076, 46] width 206 height 33
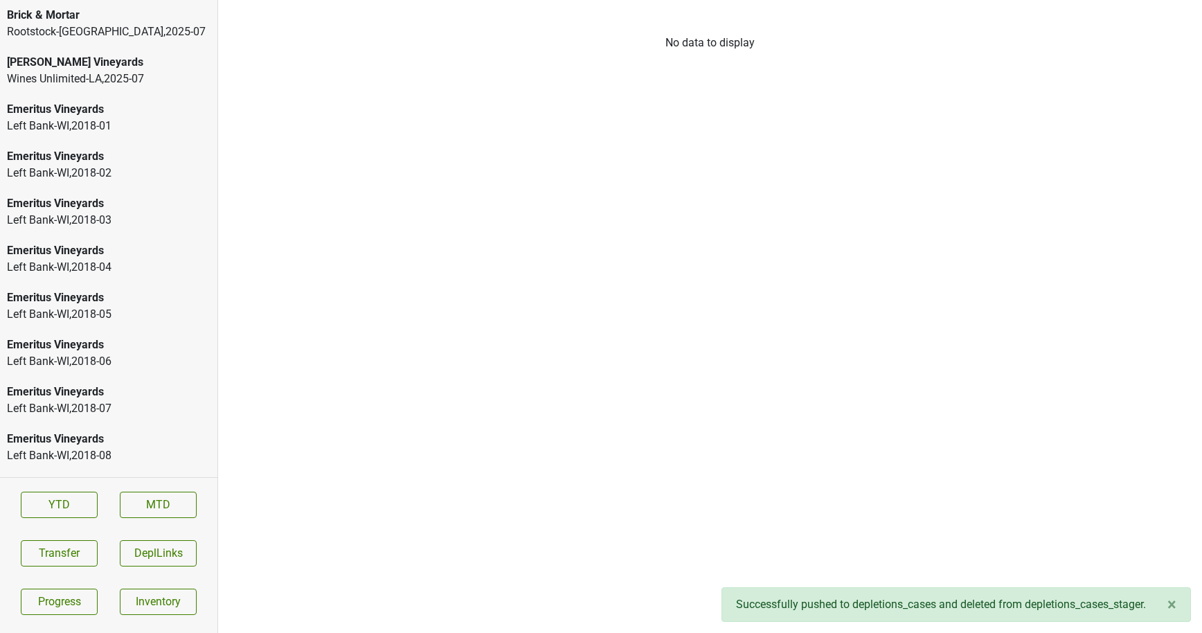
click at [185, 72] on div "Wines Unlimited-LA , 2025 - 07" at bounding box center [109, 79] width 204 height 17
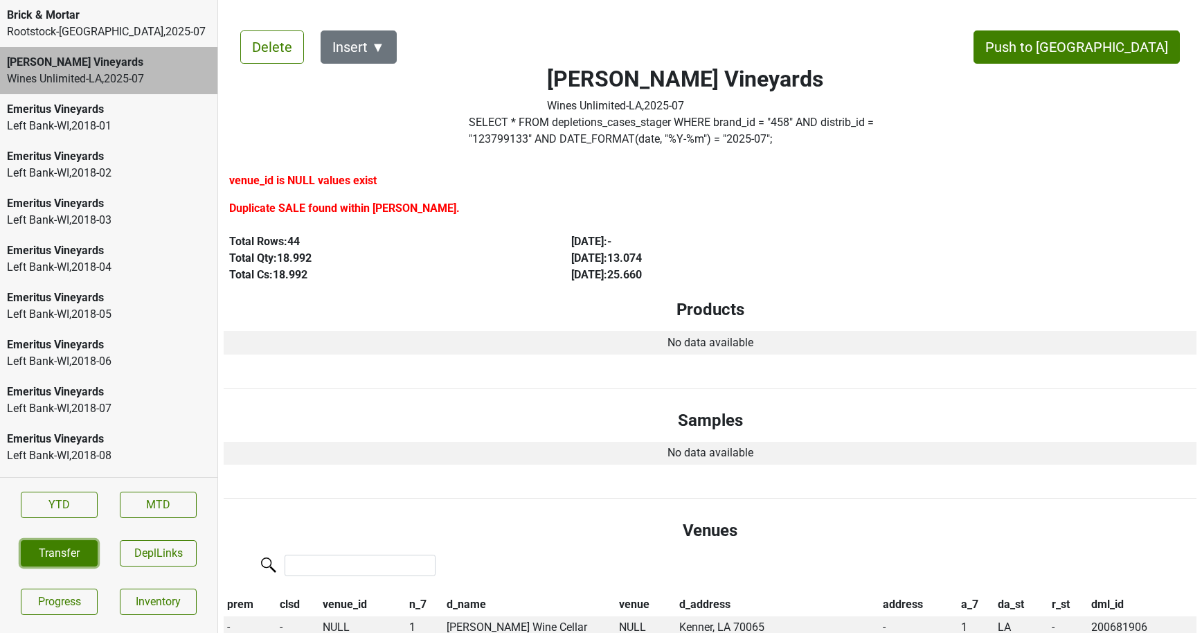
click at [54, 550] on button "Transfer" at bounding box center [59, 553] width 77 height 26
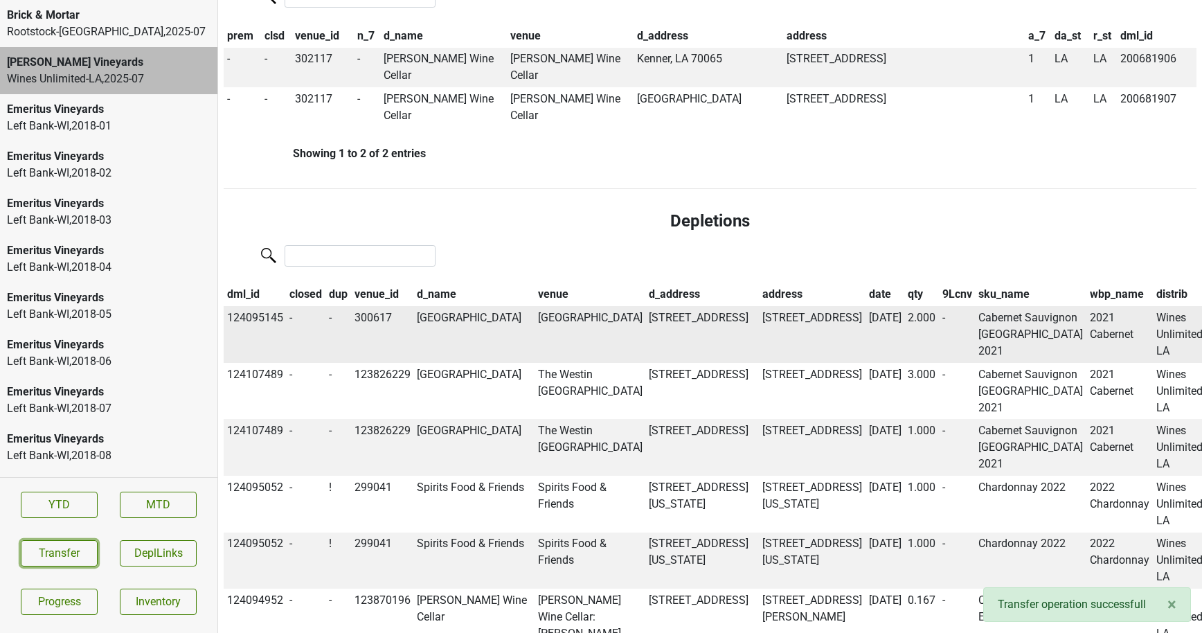
scroll to position [550, 0]
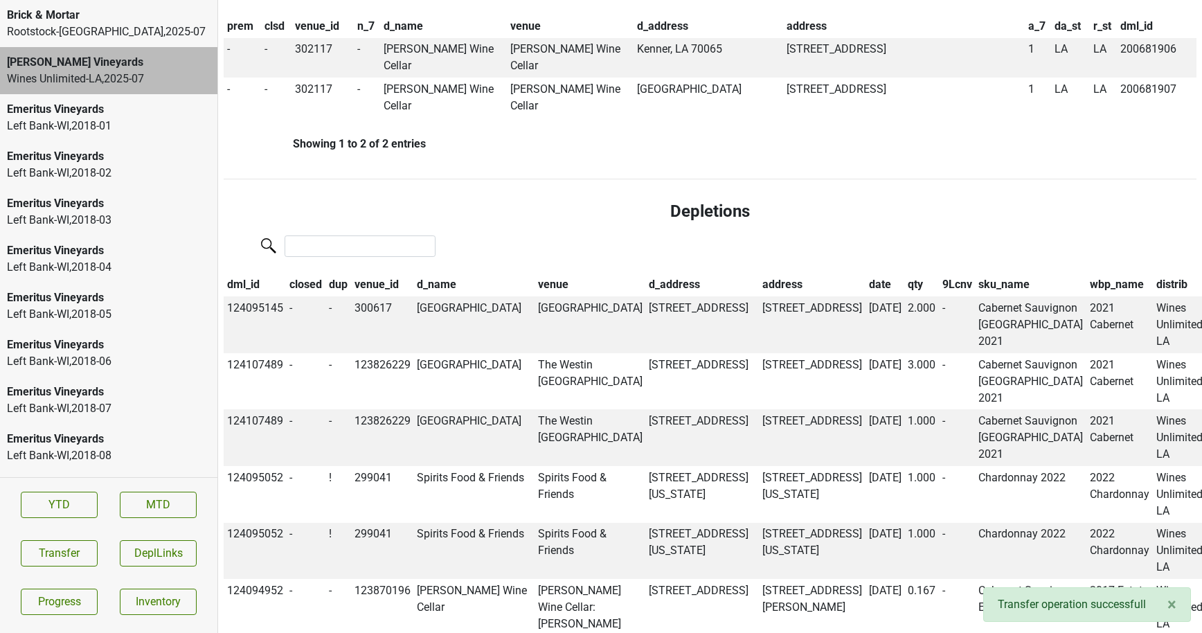
click at [340, 273] on th "dup" at bounding box center [338, 285] width 26 height 24
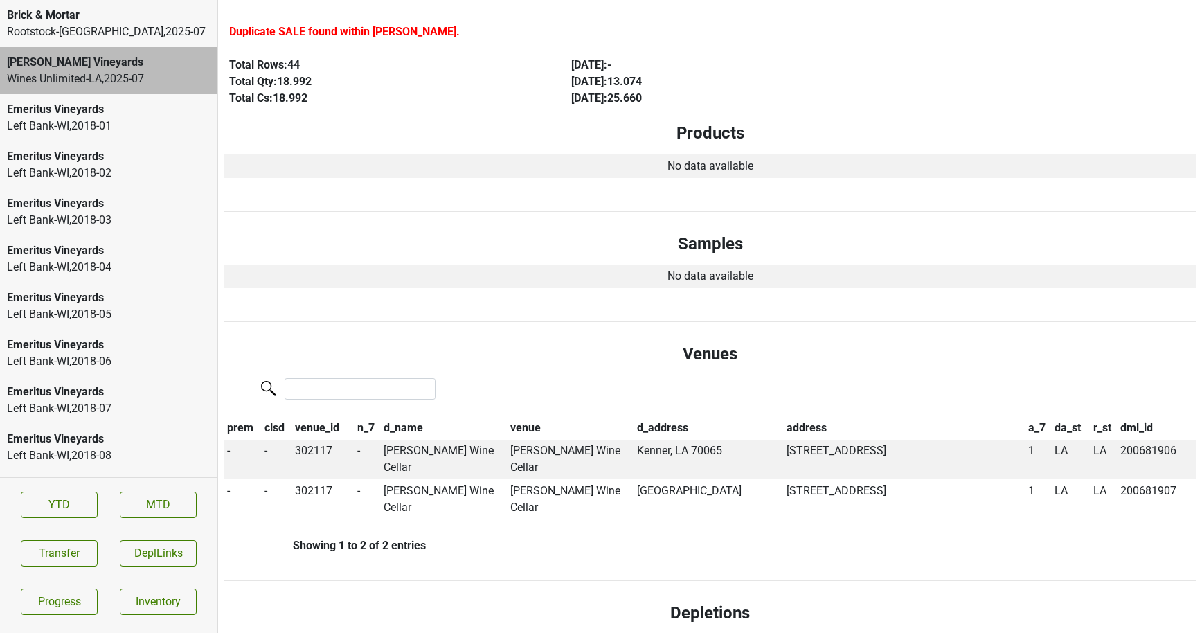
scroll to position [0, 0]
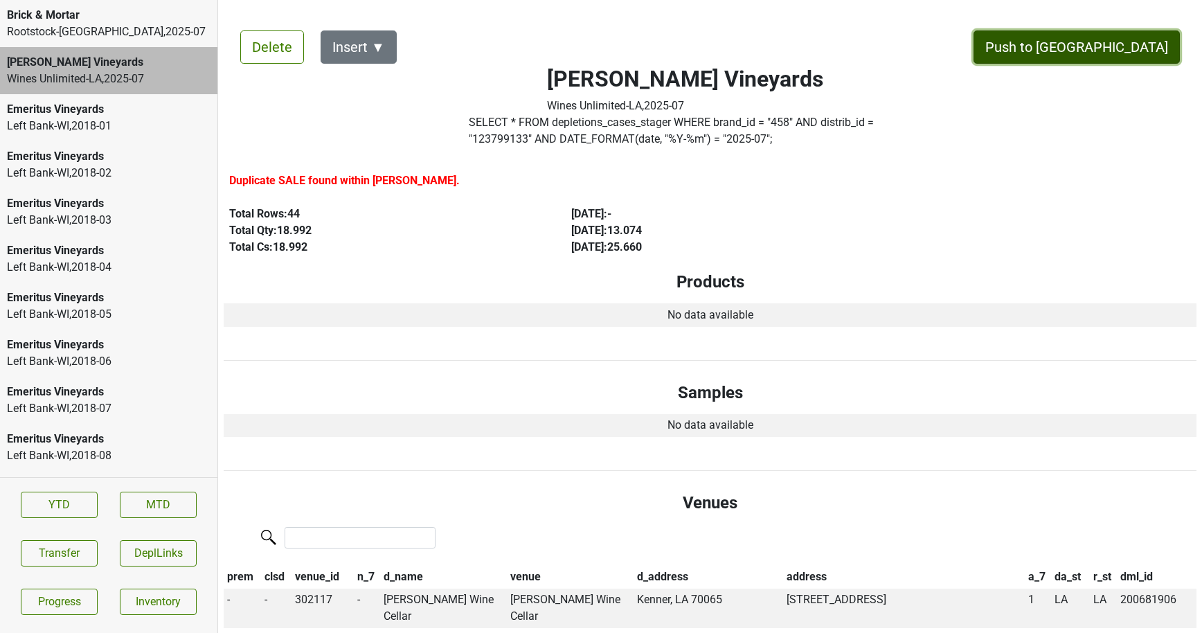
click at [1115, 38] on button "Push to DC" at bounding box center [1076, 46] width 206 height 33
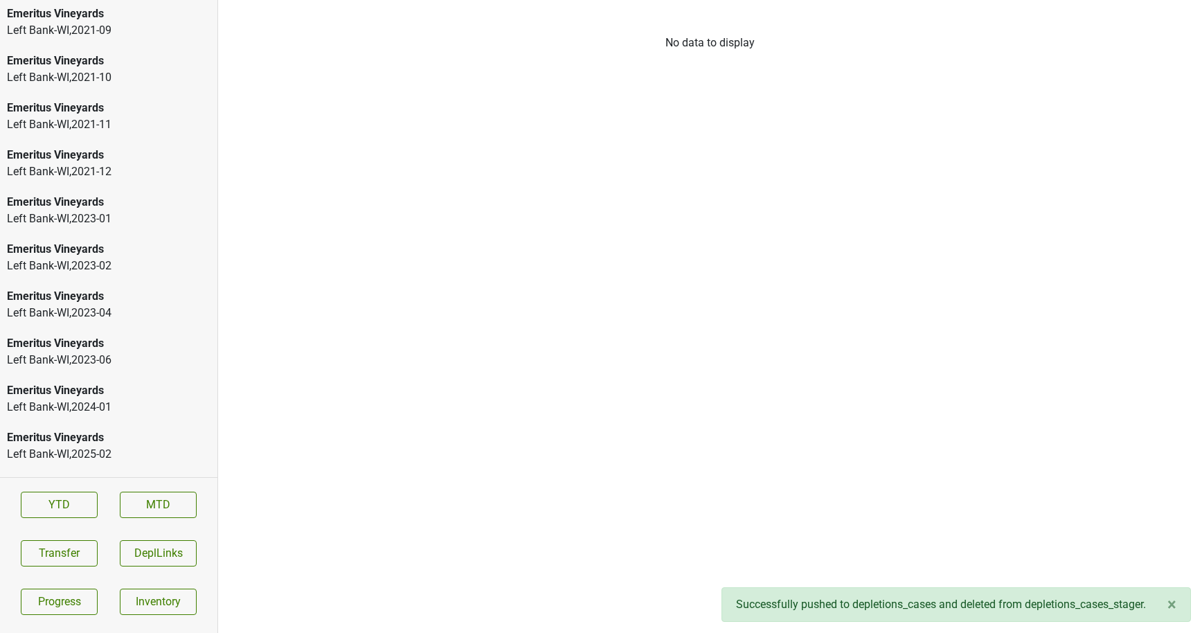
scroll to position [1971, 0]
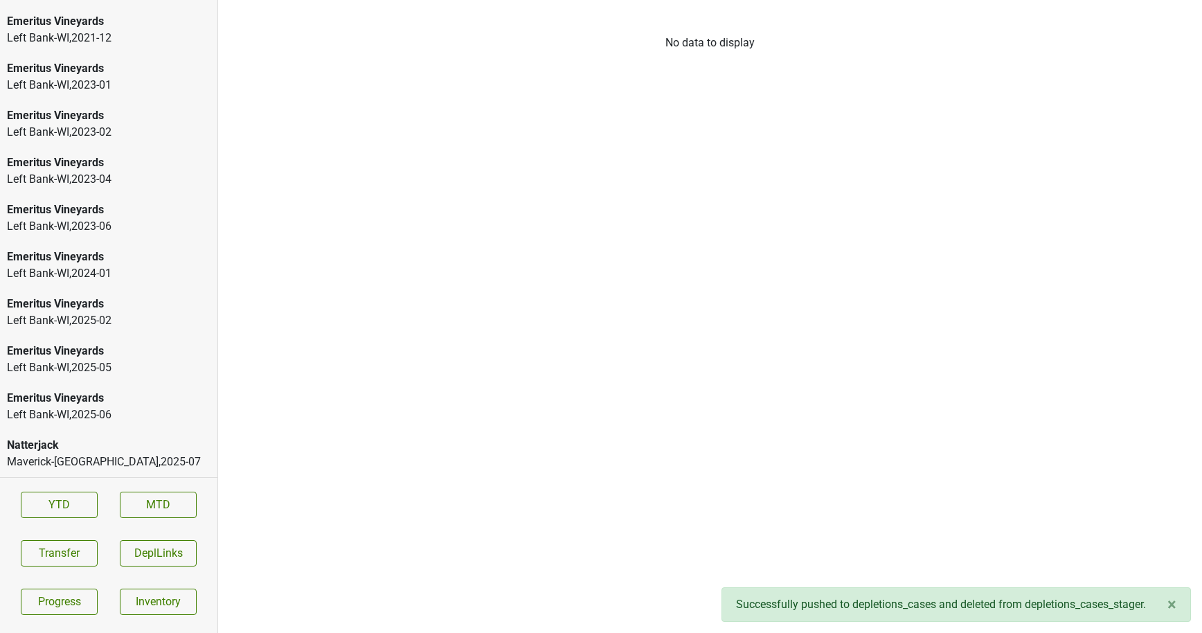
click at [81, 467] on div "Maverick-MN , 2025 - 07" at bounding box center [109, 461] width 204 height 17
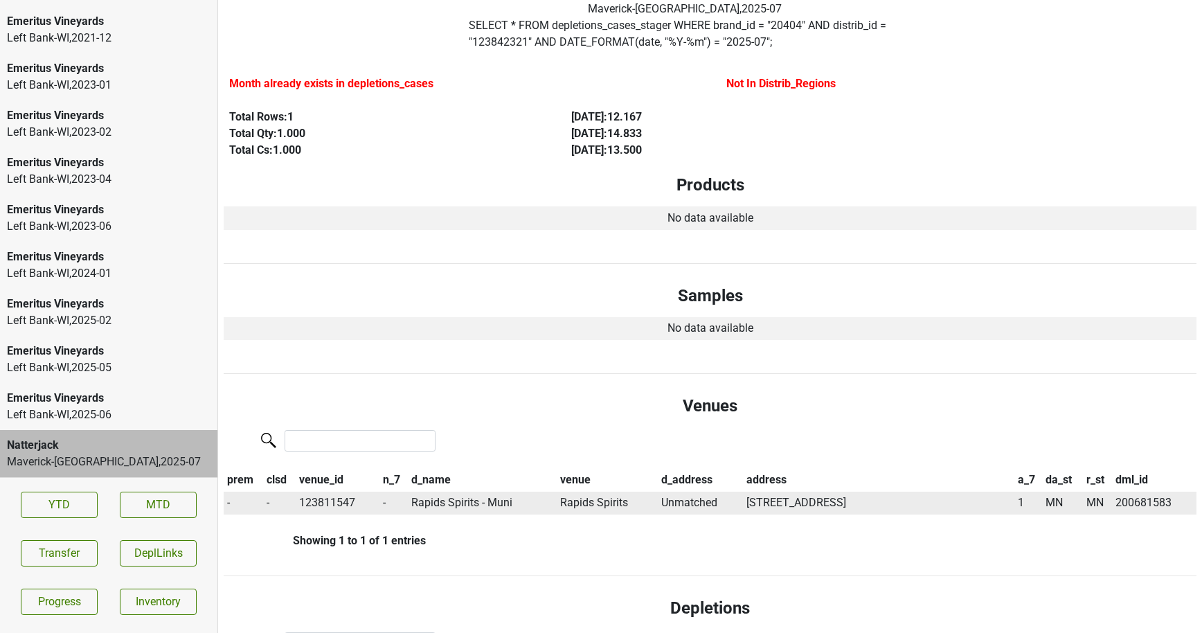
scroll to position [0, 0]
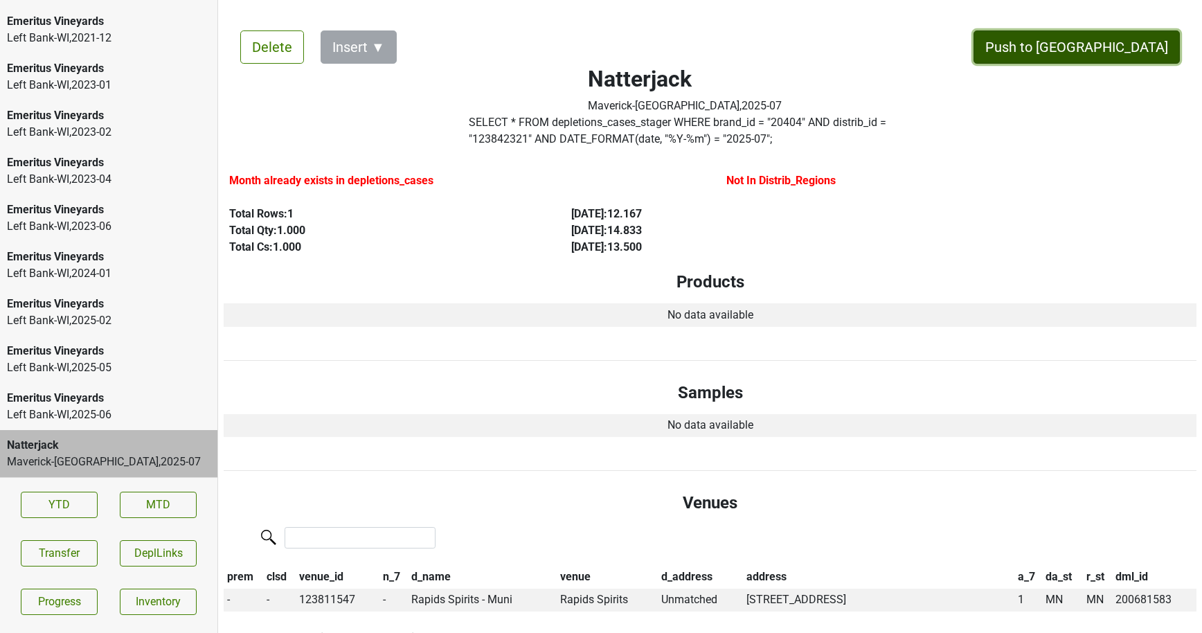
click at [1128, 45] on button "Push to DC" at bounding box center [1076, 46] width 206 height 33
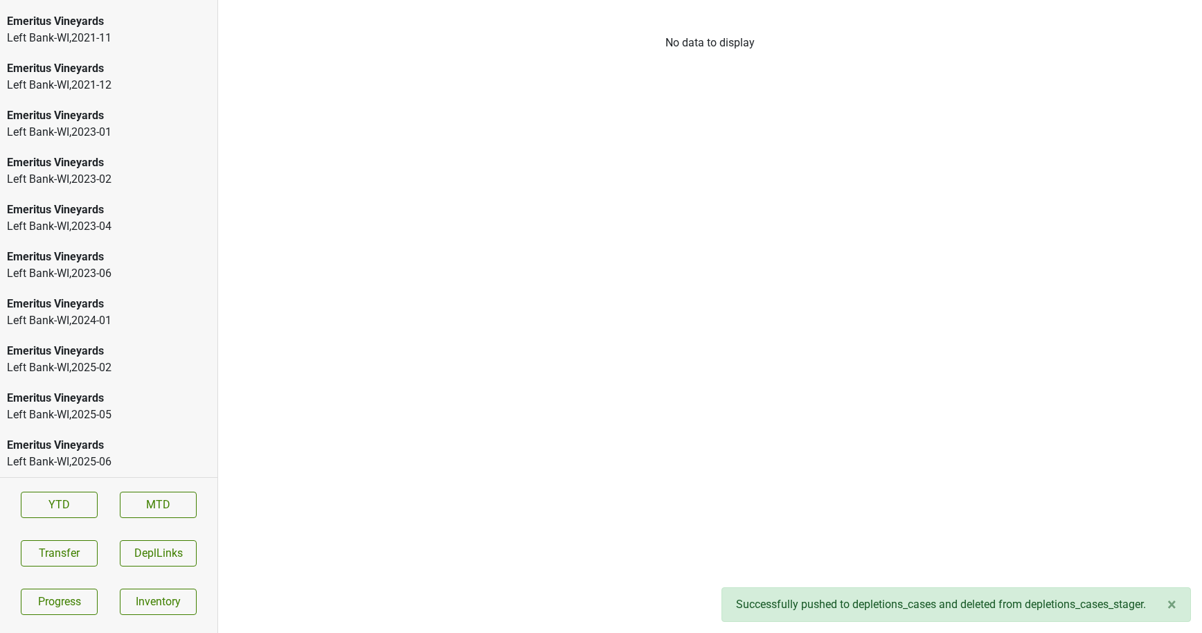
scroll to position [1924, 0]
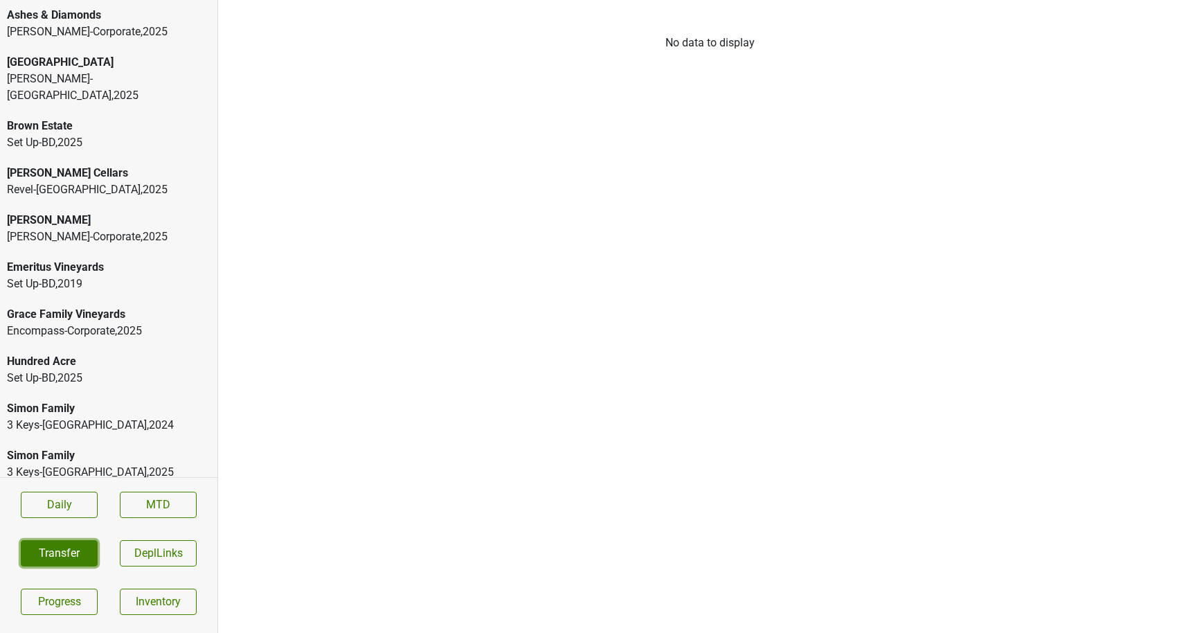
click at [70, 545] on button "Transfer" at bounding box center [59, 553] width 77 height 26
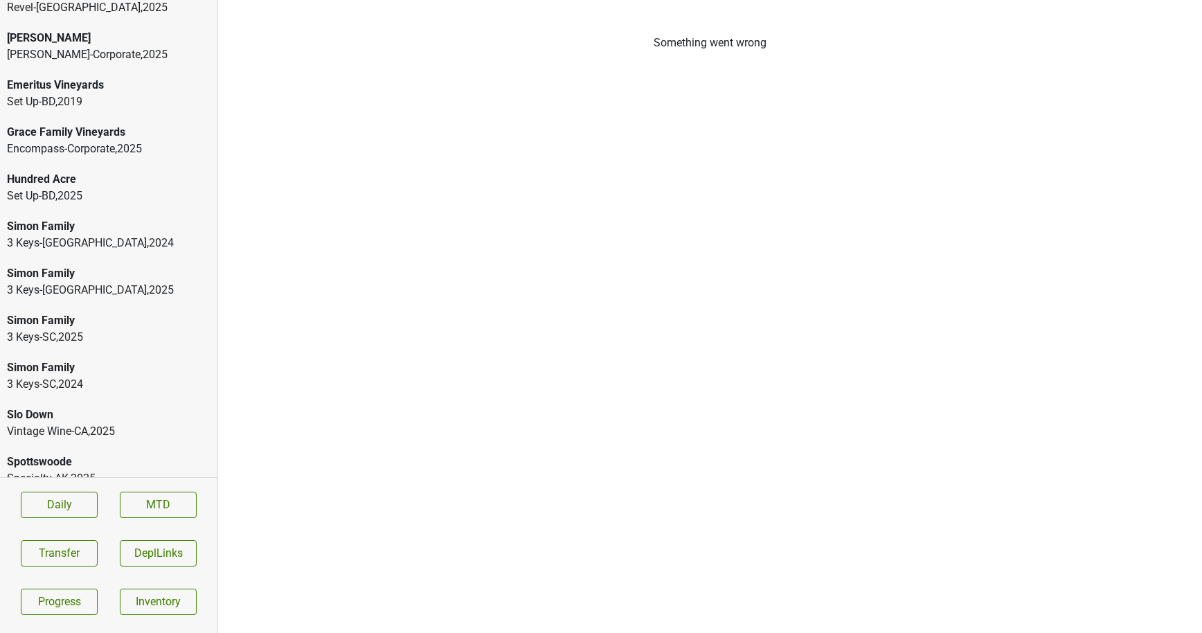
click at [56, 470] on div "Specialty-AK , 2025" at bounding box center [109, 478] width 204 height 17
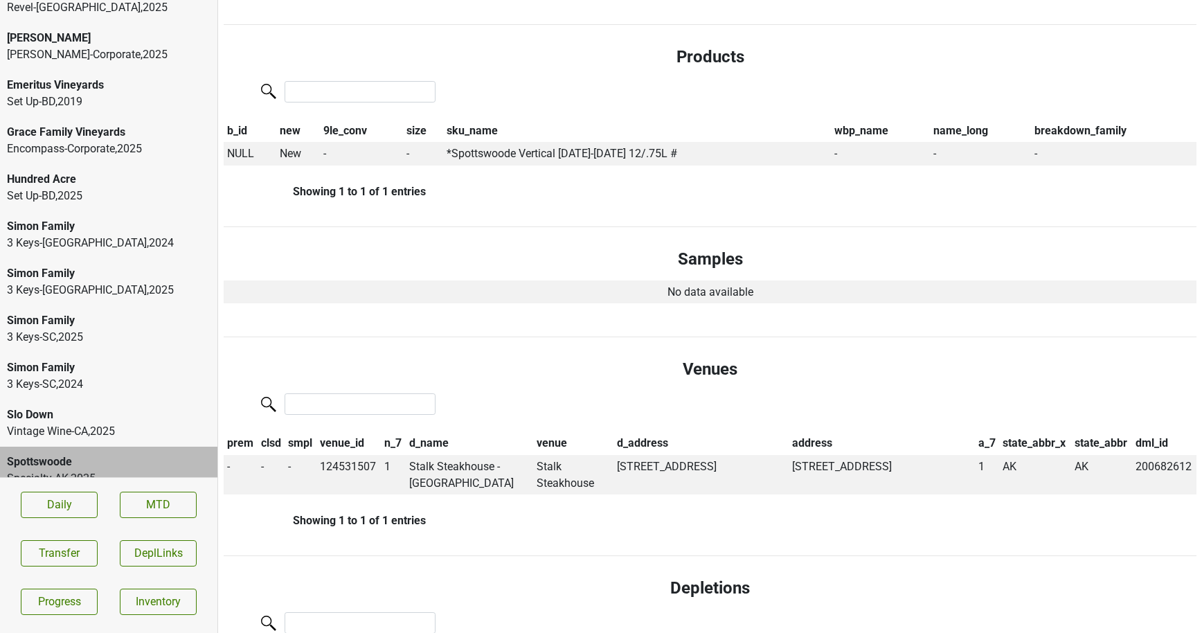
scroll to position [607, 0]
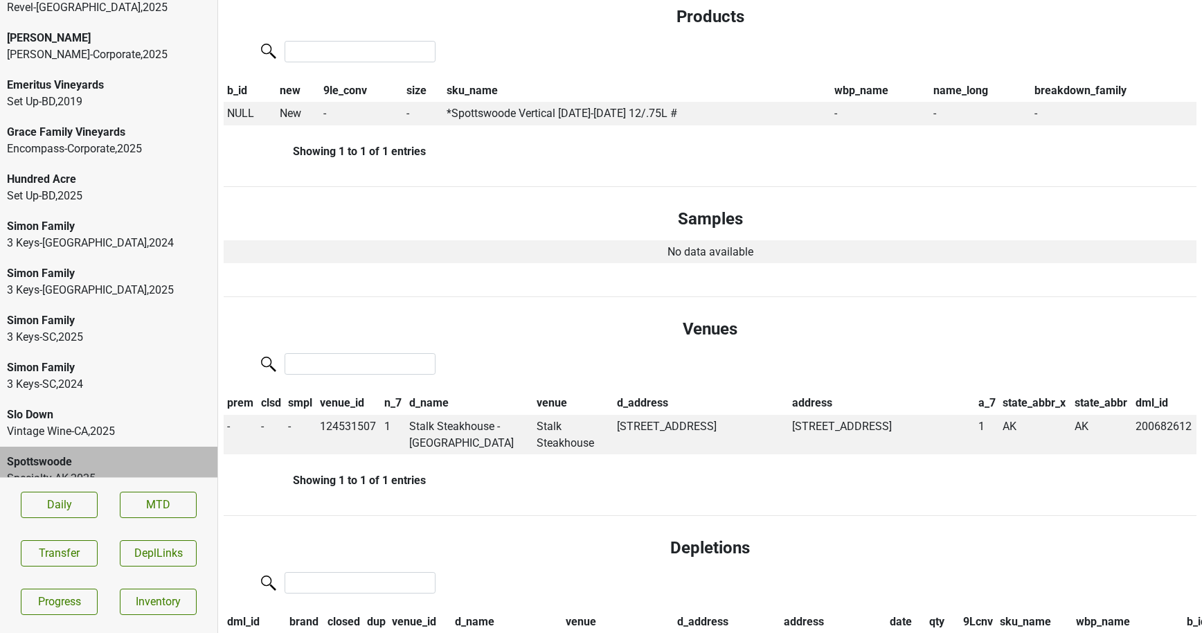
click at [59, 359] on div "Simon Family" at bounding box center [109, 367] width 204 height 17
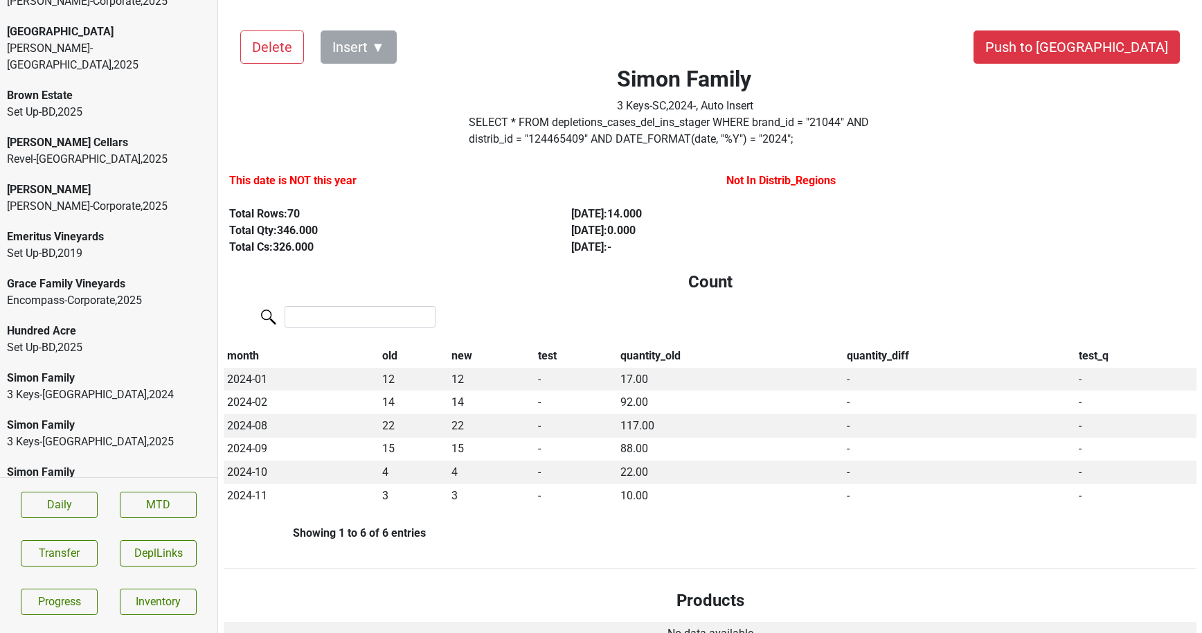
scroll to position [0, 0]
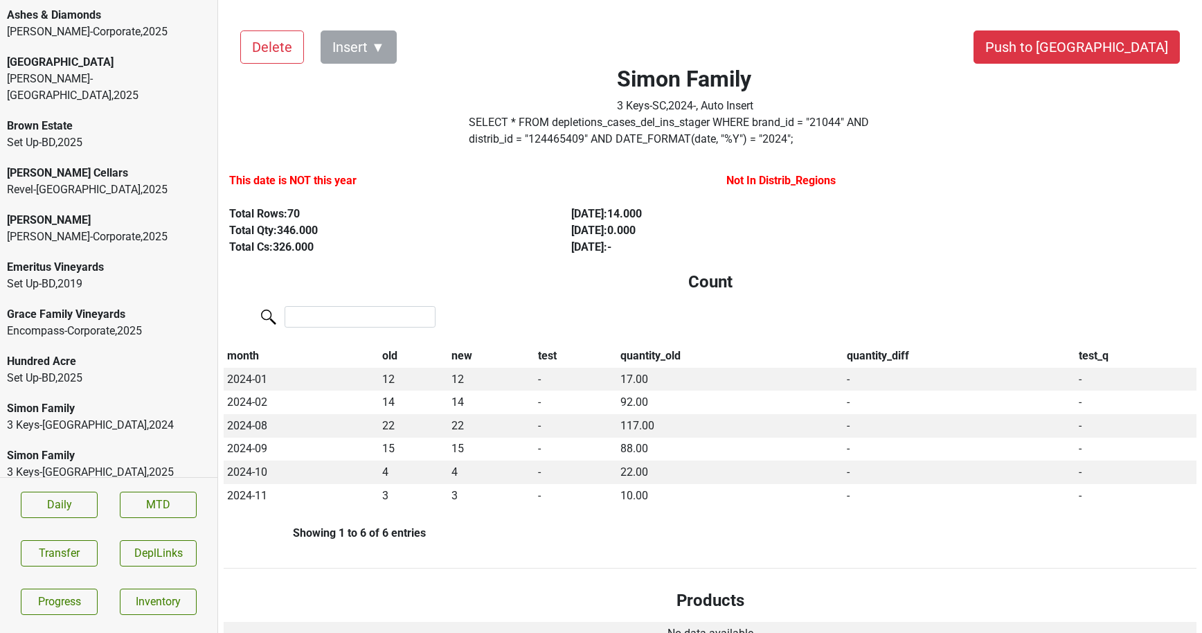
click at [69, 233] on div "Dalla Valle Kellogg-Corporate , 2025" at bounding box center [108, 228] width 217 height 47
